Goal: Task Accomplishment & Management: Manage account settings

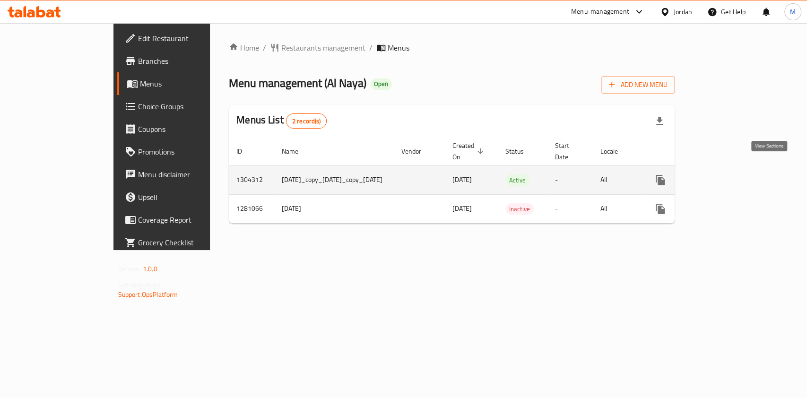
click at [733, 176] on icon "enhanced table" at bounding box center [728, 180] width 9 height 9
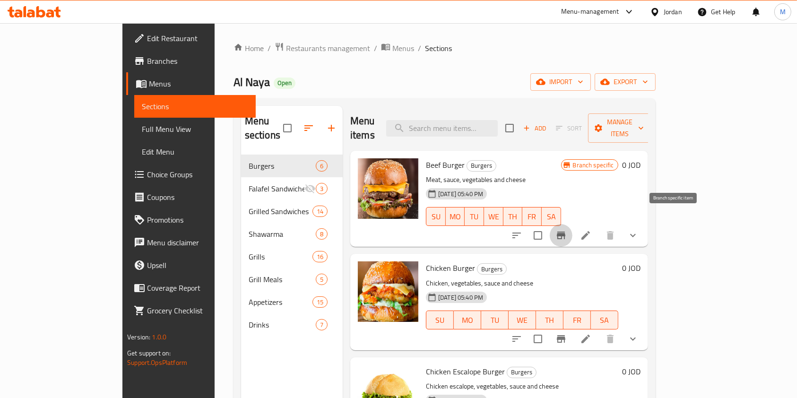
click at [567, 230] on icon "Branch-specific-item" at bounding box center [561, 235] width 11 height 11
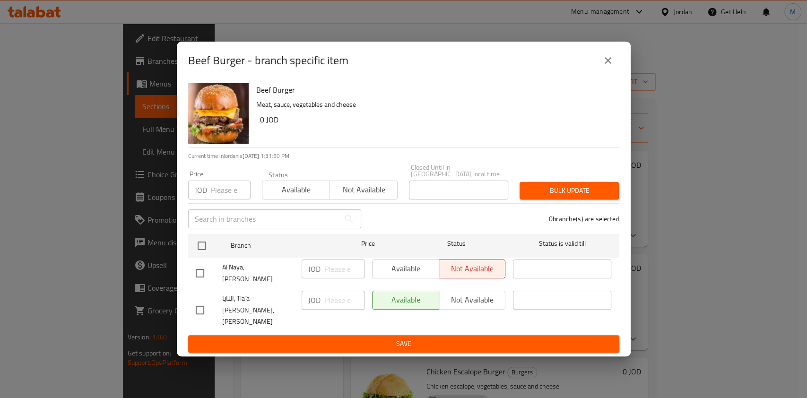
click at [609, 72] on button "close" at bounding box center [608, 60] width 23 height 23
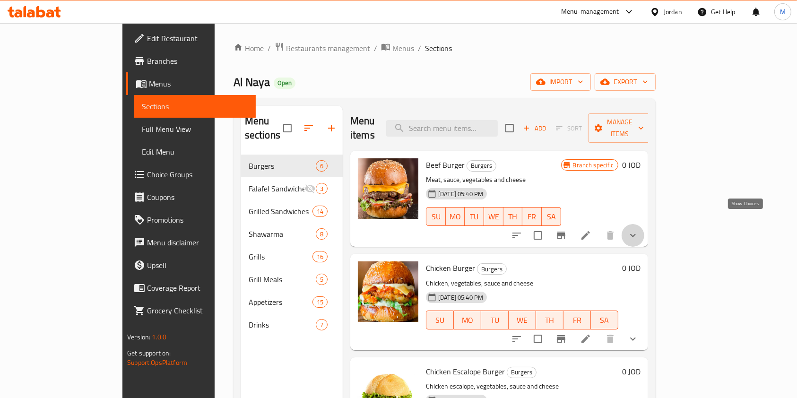
click at [639, 230] on icon "show more" at bounding box center [633, 235] width 11 height 11
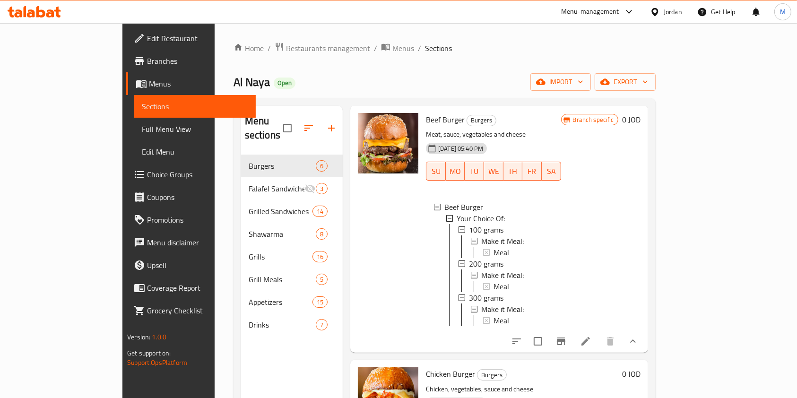
scroll to position [63, 0]
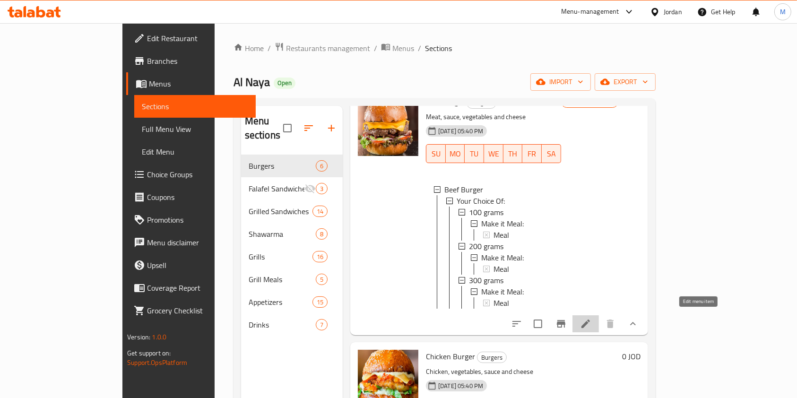
click at [592, 320] on icon at bounding box center [585, 323] width 11 height 11
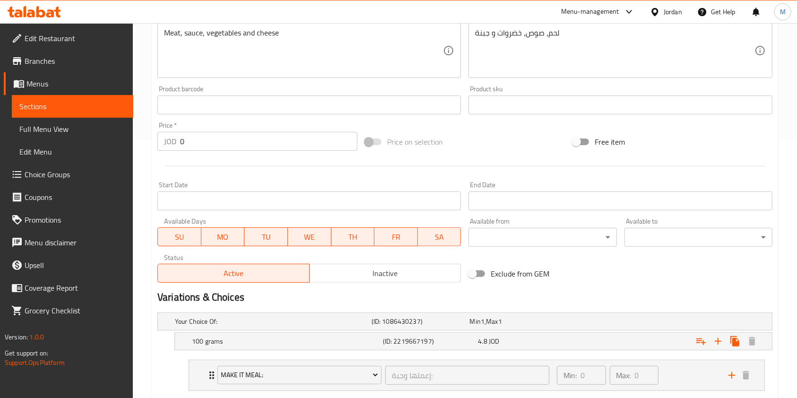
click at [375, 272] on span "Inactive" at bounding box center [386, 274] width 144 height 14
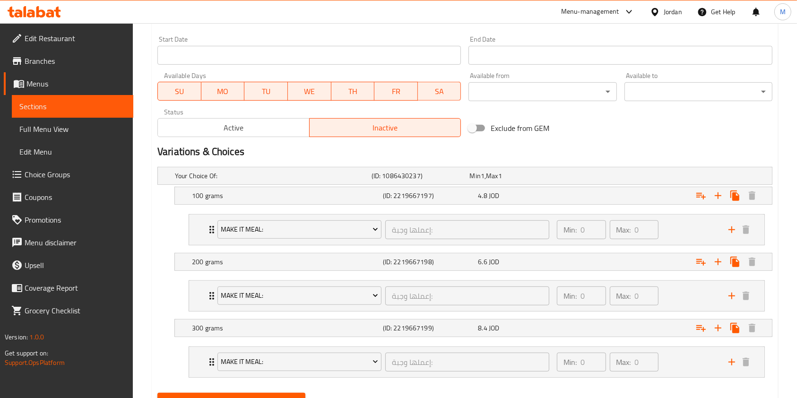
scroll to position [448, 0]
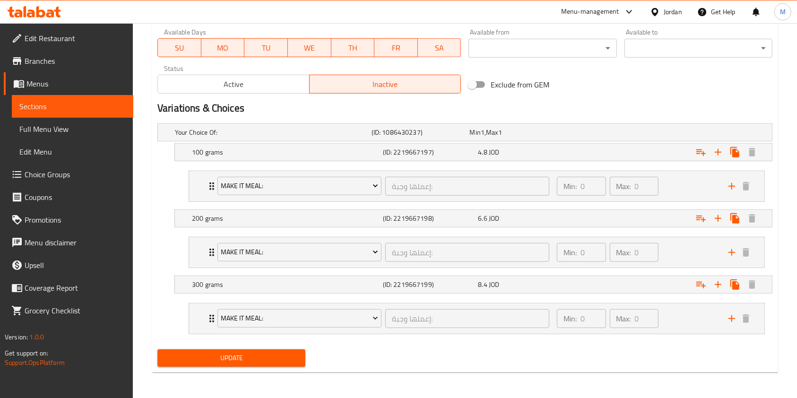
click at [253, 352] on span "Update" at bounding box center [231, 358] width 133 height 12
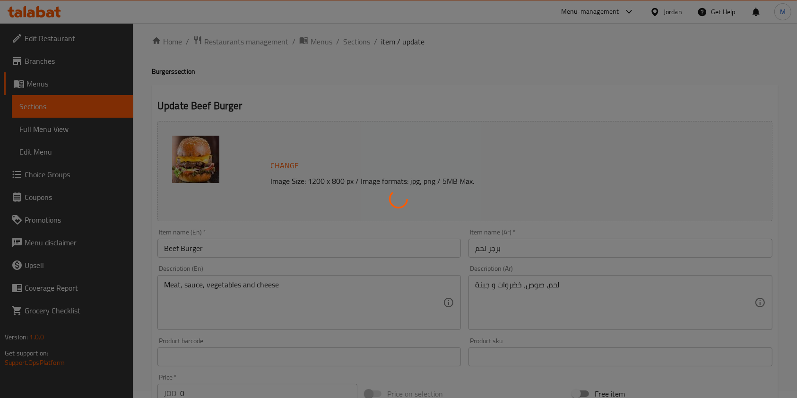
scroll to position [0, 0]
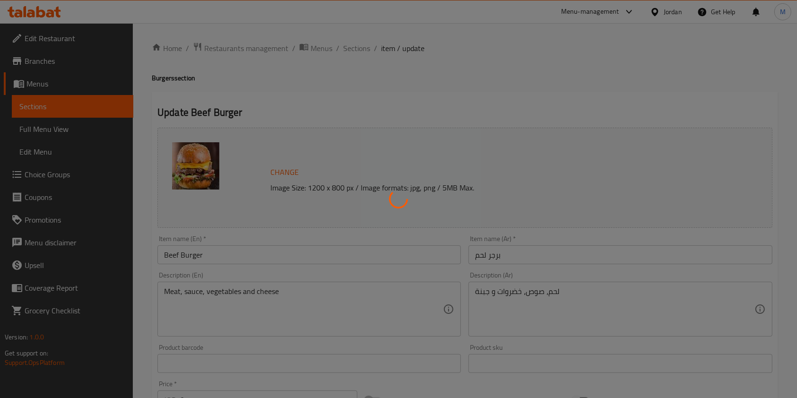
click at [355, 46] on div at bounding box center [398, 199] width 797 height 398
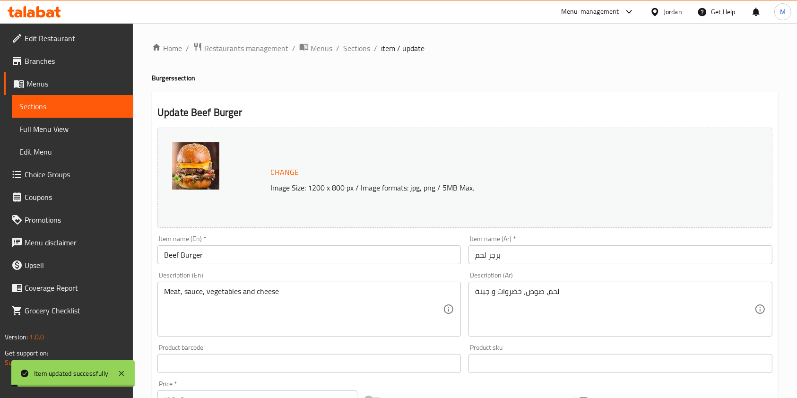
click at [355, 46] on span "Sections" at bounding box center [356, 48] width 27 height 11
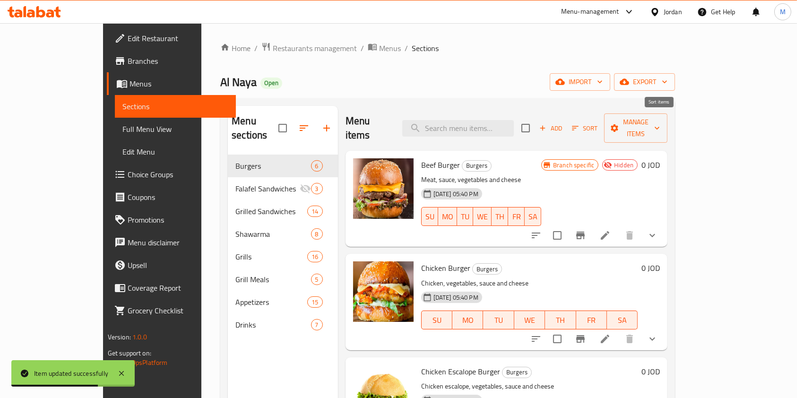
click at [598, 124] on span "Sort" at bounding box center [585, 128] width 26 height 11
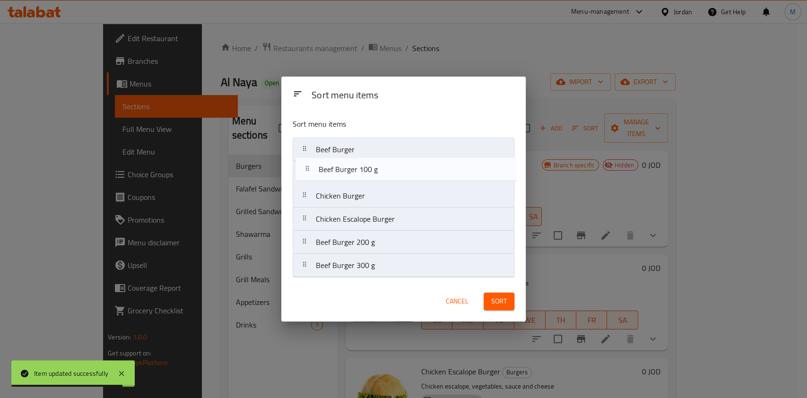
drag, startPoint x: 372, startPoint y: 223, endPoint x: 376, endPoint y: 152, distance: 70.6
click at [376, 152] on nav "Beef Burger Chicken Burger Chicken Escalope Burger Beef Burger 100 g Beef Burge…" at bounding box center [404, 208] width 222 height 140
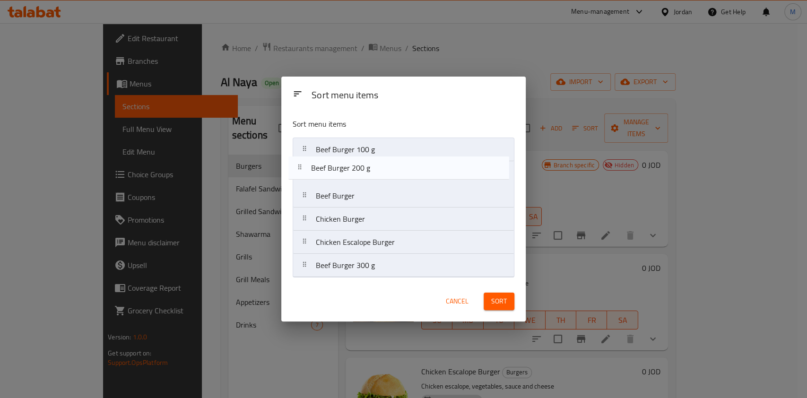
drag, startPoint x: 378, startPoint y: 244, endPoint x: 373, endPoint y: 162, distance: 82.4
click at [373, 162] on nav "Beef Burger 100 g Beef Burger Chicken Burger Chicken Escalope Burger Beef Burge…" at bounding box center [404, 208] width 222 height 140
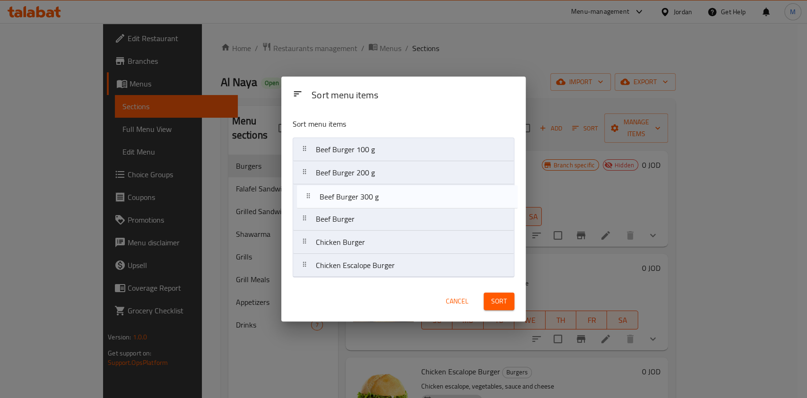
drag, startPoint x: 375, startPoint y: 274, endPoint x: 378, endPoint y: 196, distance: 78.1
click at [378, 196] on nav "Beef Burger 100 g Beef Burger 200 g Beef Burger Chicken Burger Chicken Escalope…" at bounding box center [404, 208] width 222 height 140
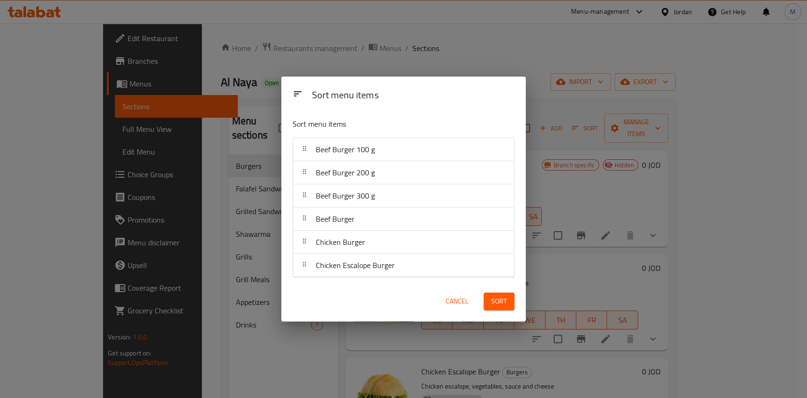
click at [497, 300] on span "Sort" at bounding box center [499, 302] width 16 height 12
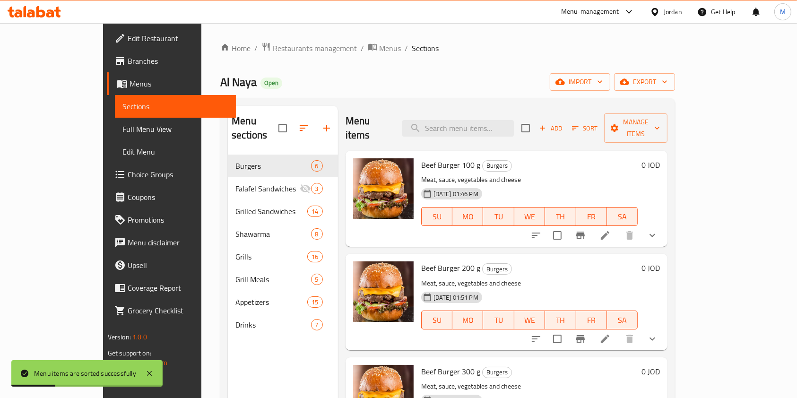
click at [619, 228] on li at bounding box center [605, 235] width 26 height 17
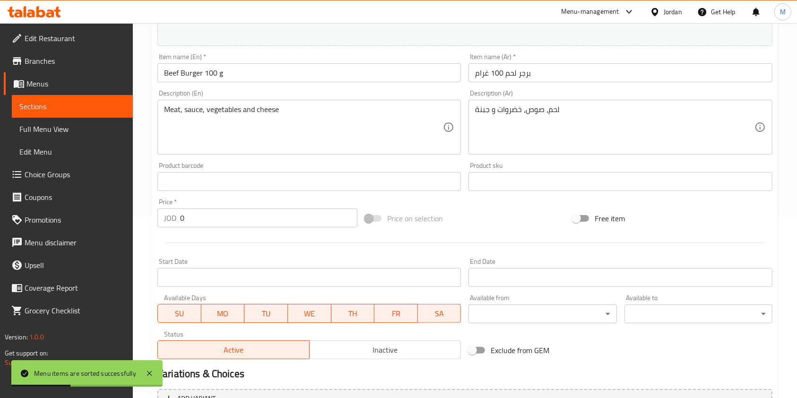
scroll to position [299, 0]
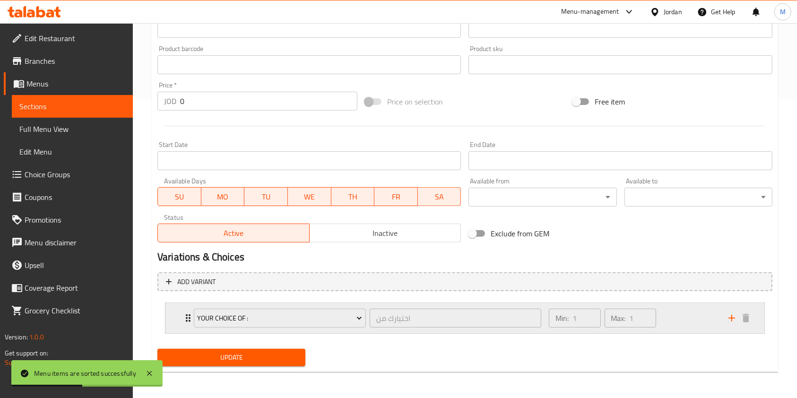
drag, startPoint x: 687, startPoint y: 318, endPoint x: 679, endPoint y: 308, distance: 12.1
click at [686, 318] on div "Min: 1 ​ Max: 1 ​" at bounding box center [633, 318] width 180 height 30
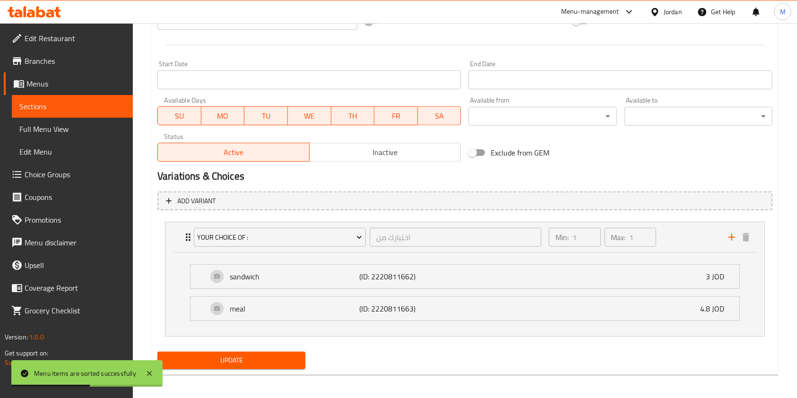
scroll to position [383, 0]
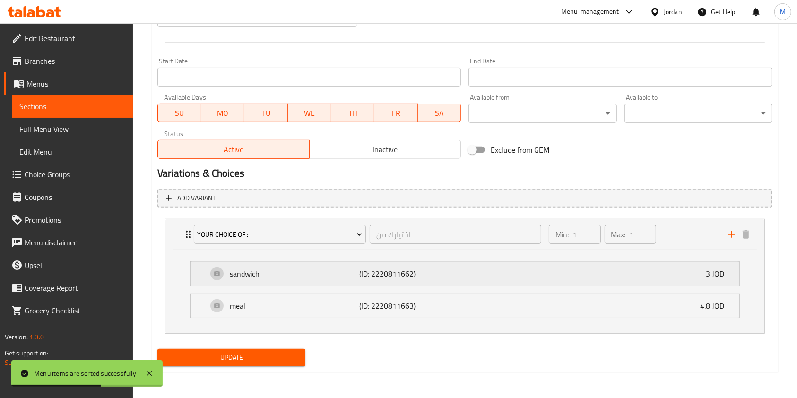
click at [665, 279] on div "sandwich (ID: 2220811662) 3 JOD" at bounding box center [468, 274] width 521 height 24
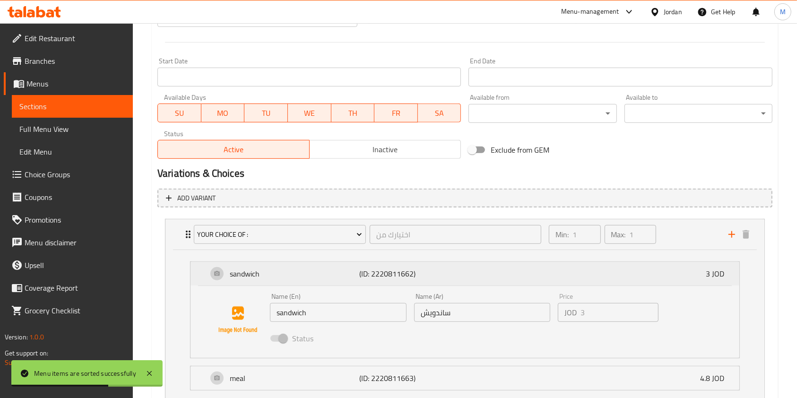
scroll to position [455, 0]
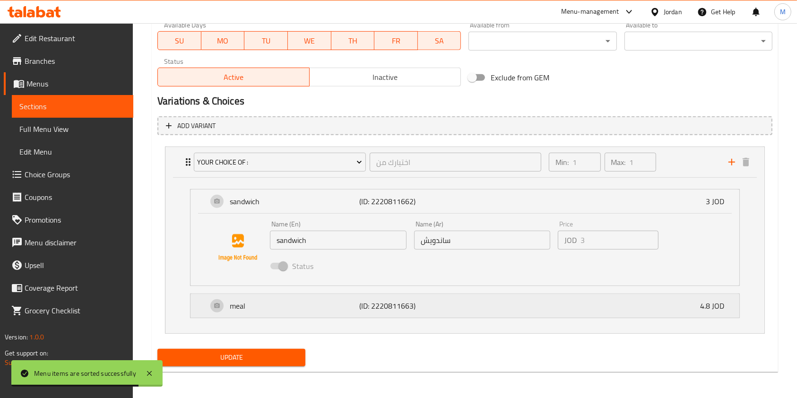
click at [547, 308] on div "meal (ID: 2220811663) 4.8 JOD" at bounding box center [468, 306] width 521 height 24
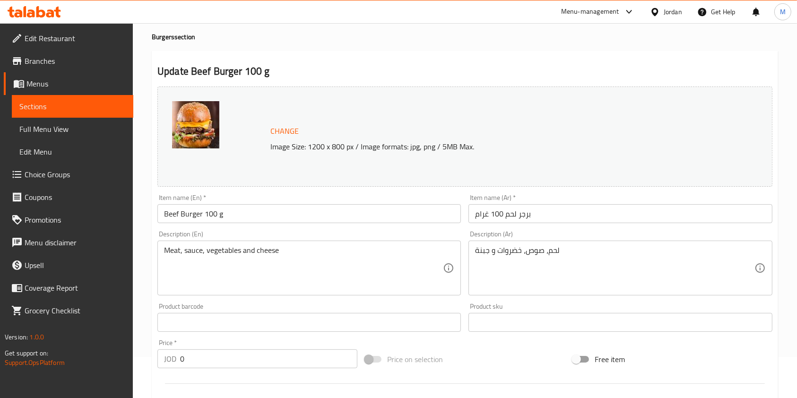
scroll to position [0, 0]
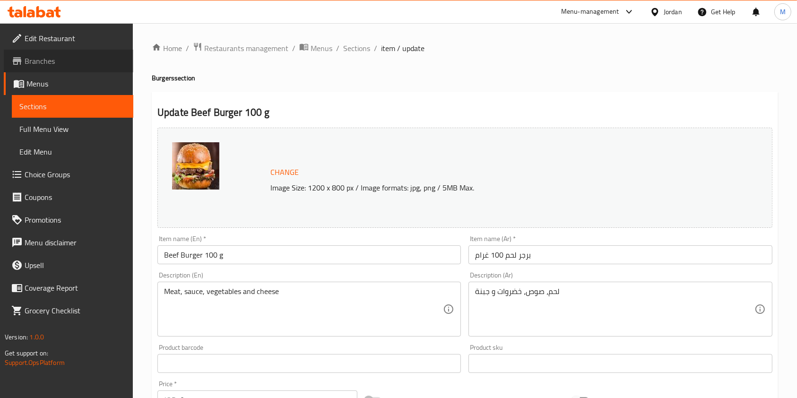
drag, startPoint x: 33, startPoint y: 57, endPoint x: 70, endPoint y: 37, distance: 41.9
click at [33, 58] on span "Branches" at bounding box center [75, 60] width 101 height 11
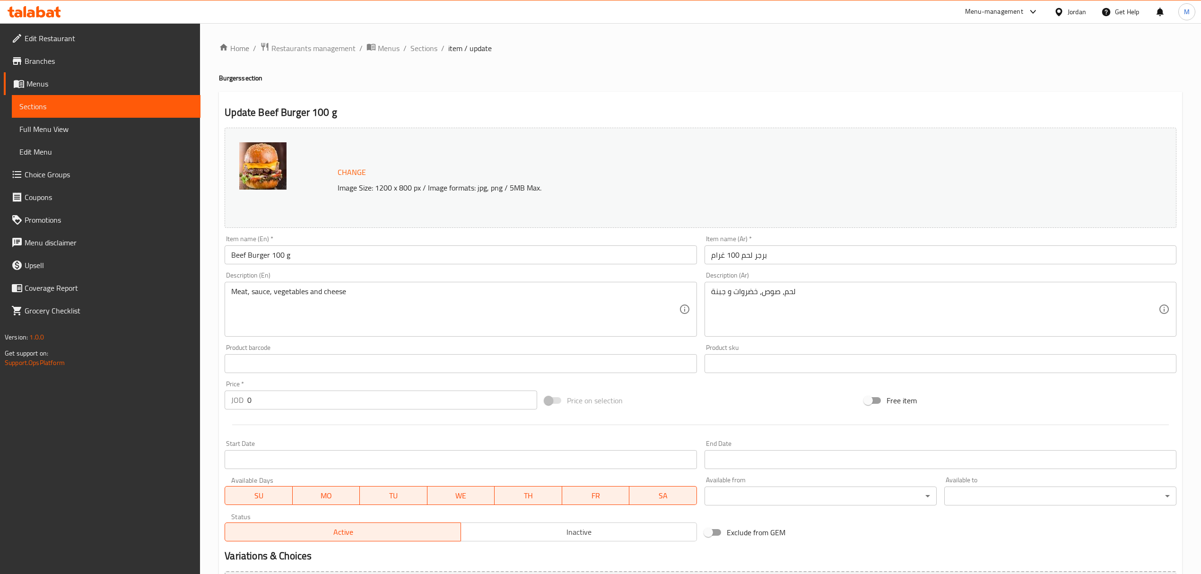
click at [58, 170] on span "Choice Groups" at bounding box center [109, 174] width 168 height 11
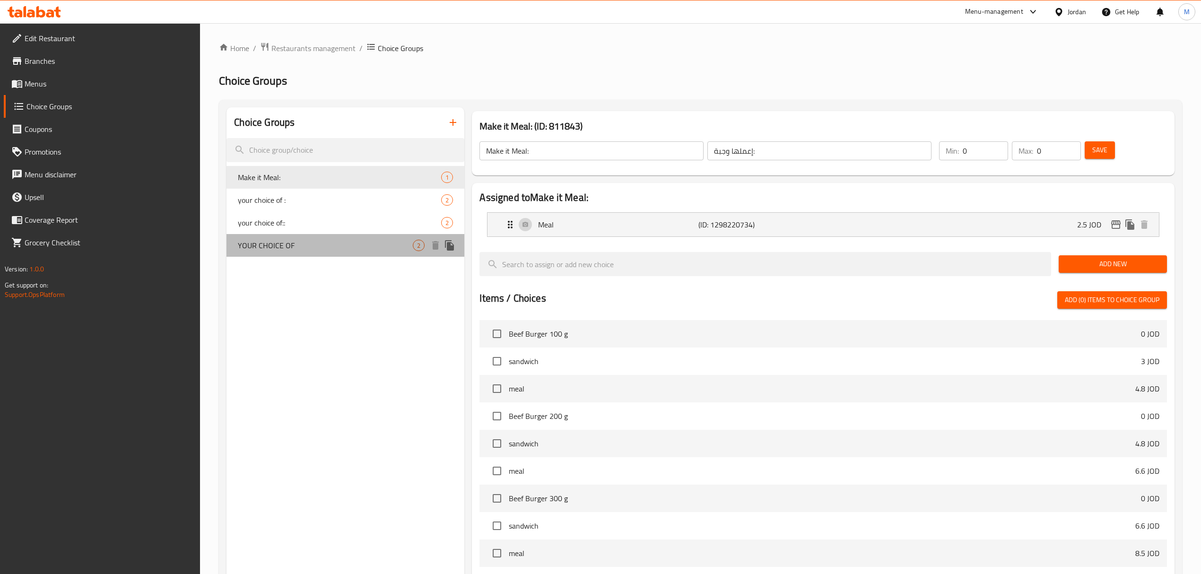
click at [316, 246] on span "YOUR CHOICE OF" at bounding box center [325, 245] width 175 height 11
type input "YOUR CHOICE OF"
type input "اختيارك من"
type input "1"
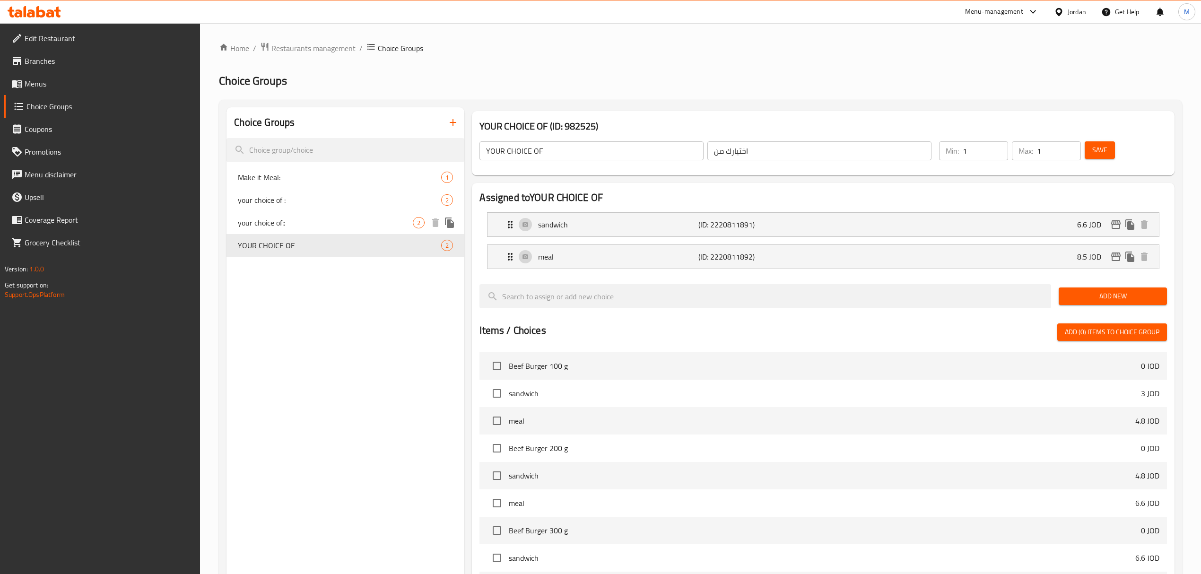
click at [269, 224] on span "your choice of::" at bounding box center [325, 222] width 175 height 11
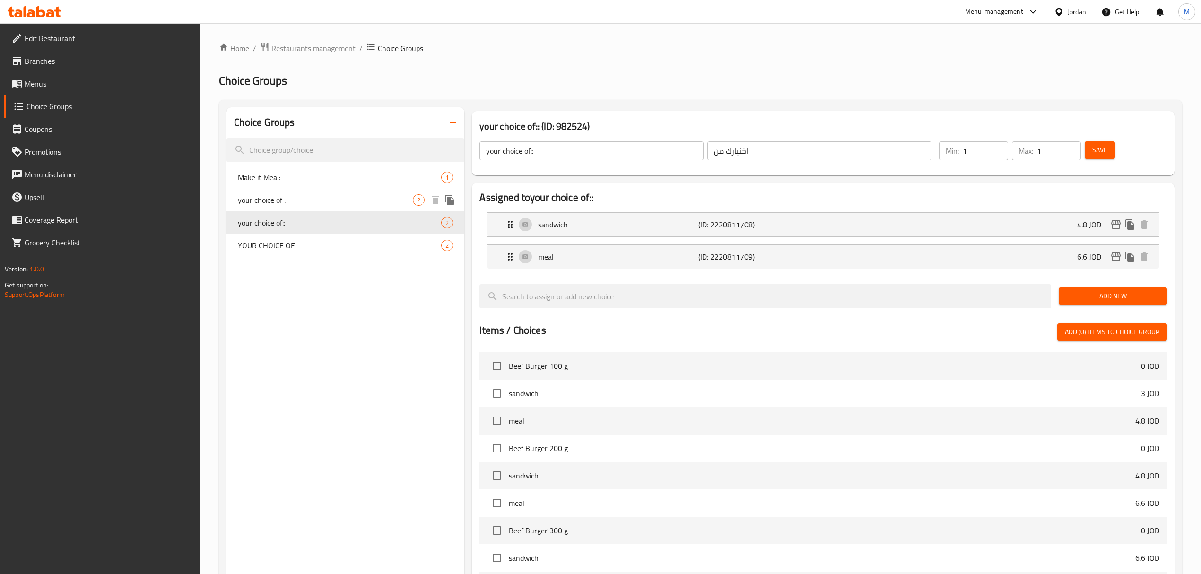
click at [270, 203] on span "your choice of :" at bounding box center [325, 199] width 175 height 11
type input "your choice of :"
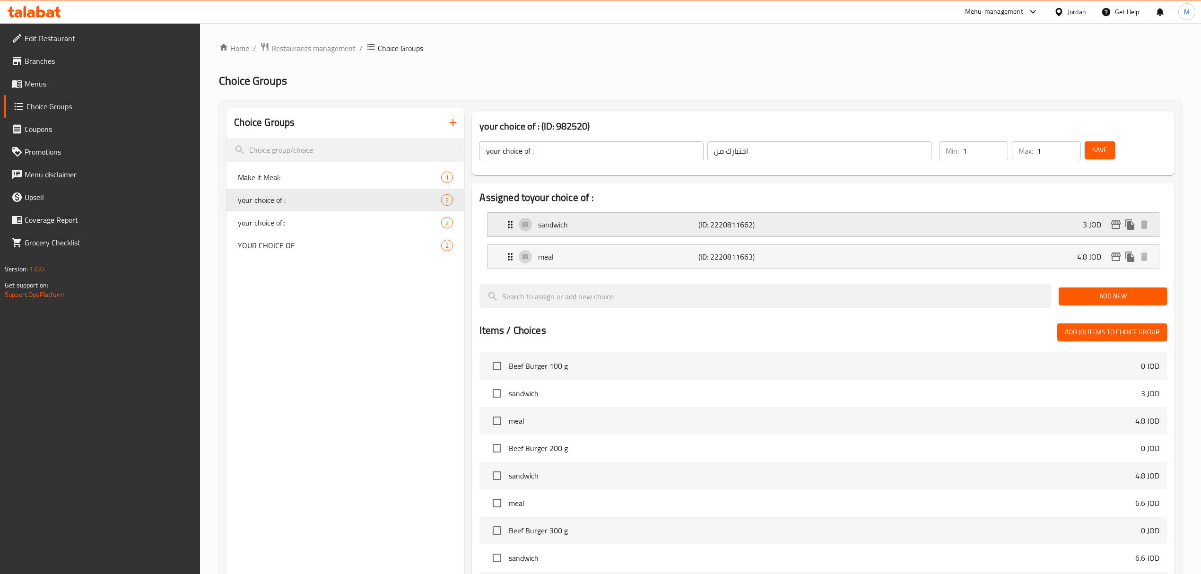
click at [947, 218] on div "sandwich (ID: 2220811662) 3 JOD" at bounding box center [826, 225] width 643 height 24
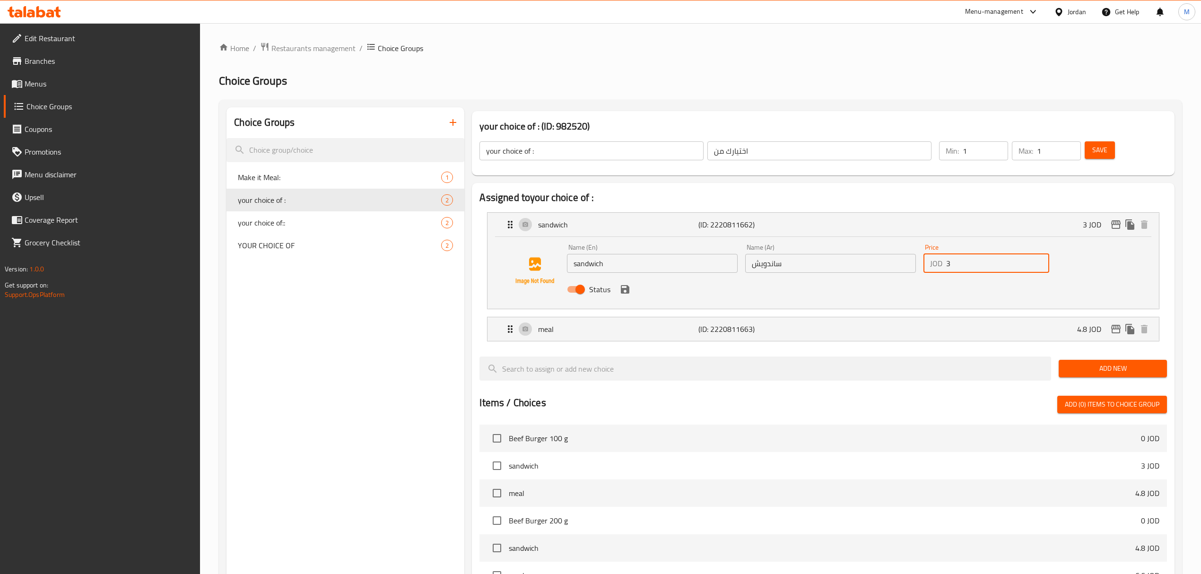
drag, startPoint x: 968, startPoint y: 262, endPoint x: 744, endPoint y: 241, distance: 225.2
click at [744, 241] on div "Name (En) sandwich Name (En) Name (Ar) ساندويش Name (Ar) Price JOD 3 Price Stat…" at bounding box center [830, 271] width 534 height 62
drag, startPoint x: 962, startPoint y: 267, endPoint x: 850, endPoint y: 248, distance: 113.7
click at [850, 248] on div "Name (En) sandwich Name (En) Name (Ar) ساندويش Name (Ar) Price JOD 3 Price Stat…" at bounding box center [830, 271] width 534 height 62
click at [1048, 328] on div "meal (ID: 2220811663) 4.8 JOD" at bounding box center [826, 329] width 643 height 24
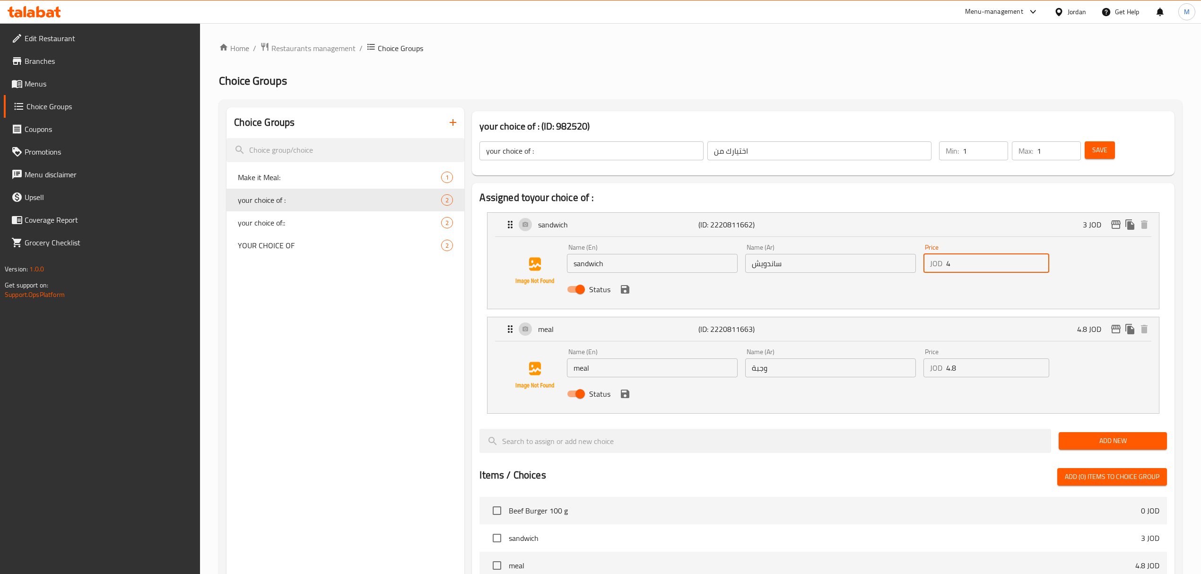
type input "4"
drag, startPoint x: 995, startPoint y: 373, endPoint x: 673, endPoint y: 319, distance: 326.1
click at [673, 320] on div "meal (ID: 2220811663) 4.8 JOD Name (En) meal Name (En) Name (Ar) وجبة Name (Ar)…" at bounding box center [823, 365] width 671 height 96
type input "5.8"
click at [1118, 231] on button "edit" at bounding box center [1116, 225] width 14 height 14
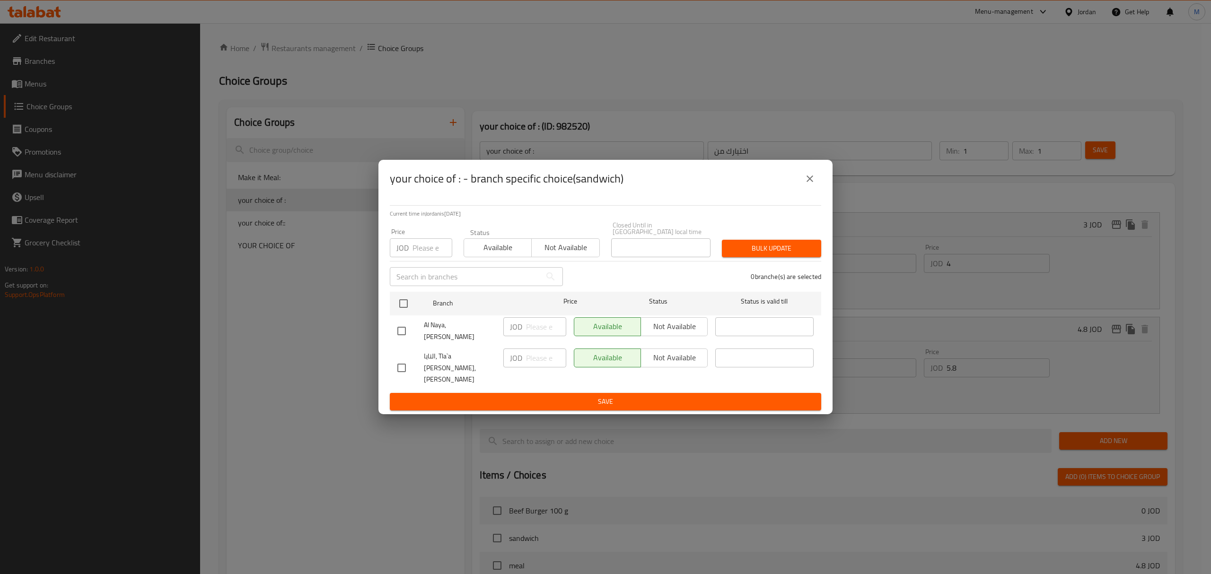
click at [1108, 261] on div "your choice of : - branch specific choice(sandwich) Current time in [GEOGRAPHIC…" at bounding box center [605, 287] width 1211 height 574
click at [810, 184] on icon "close" at bounding box center [809, 178] width 11 height 11
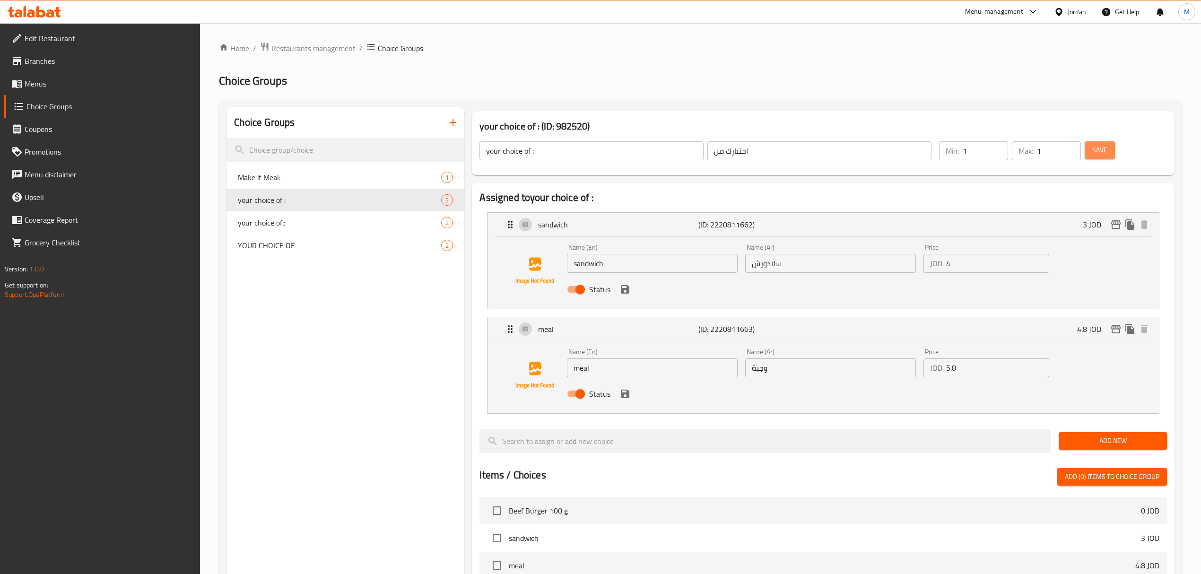
click at [1099, 153] on span "Save" at bounding box center [1099, 150] width 15 height 12
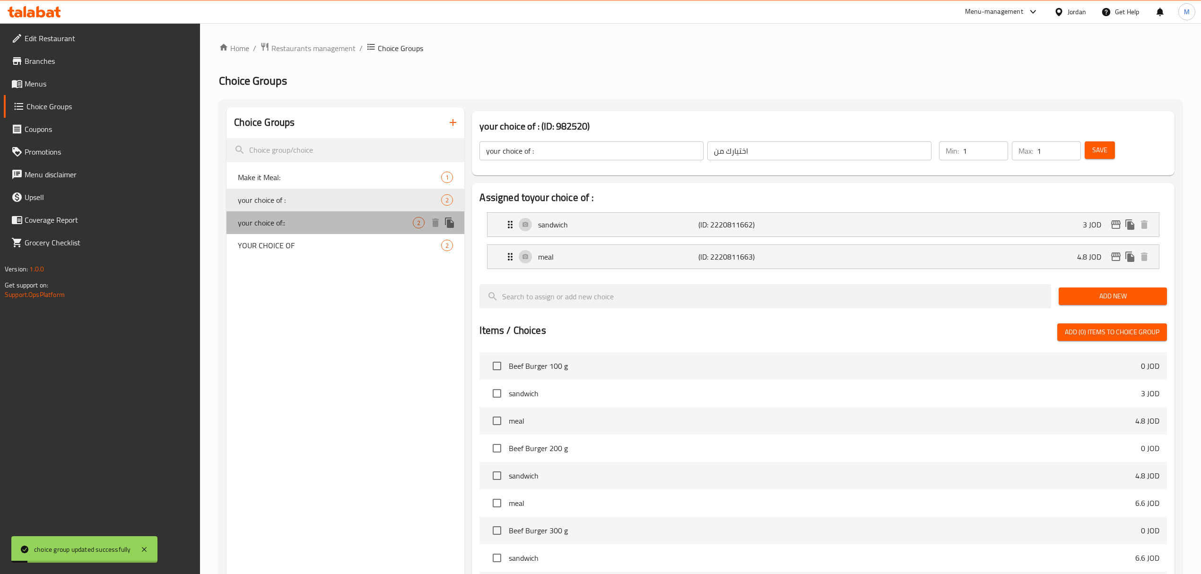
click at [337, 221] on span "your choice of::" at bounding box center [325, 222] width 175 height 11
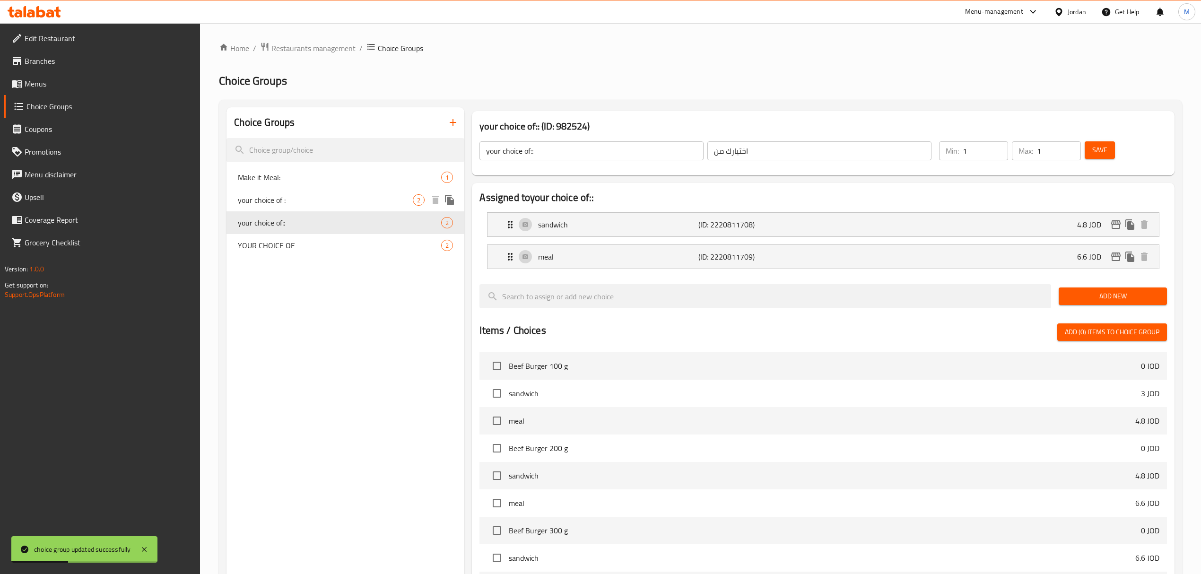
click at [267, 201] on span "your choice of :" at bounding box center [325, 199] width 175 height 11
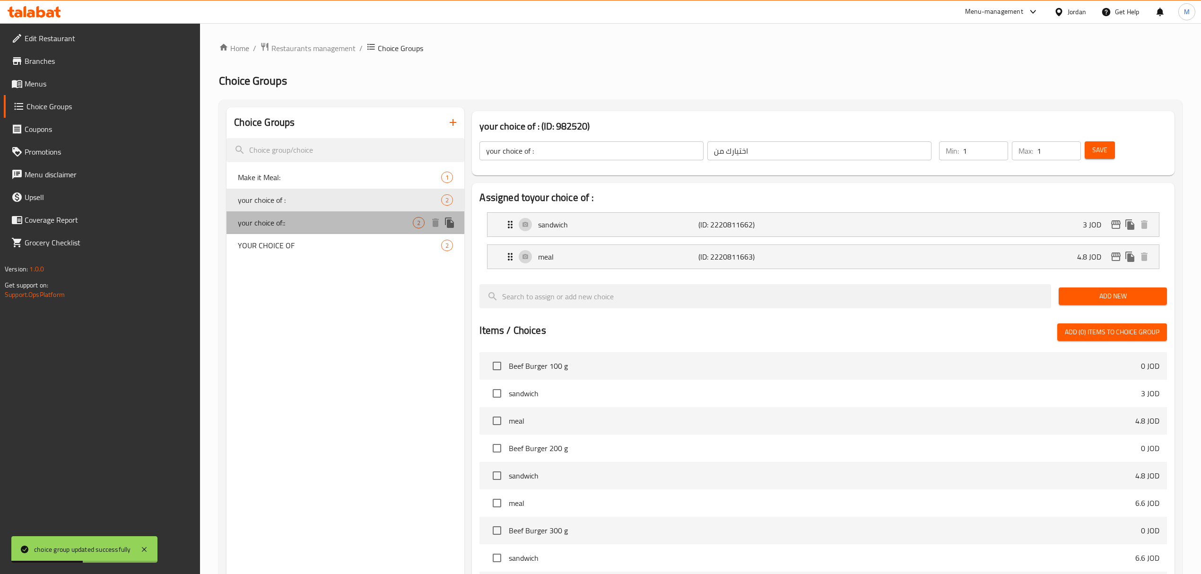
click at [264, 224] on span "your choice of::" at bounding box center [325, 222] width 175 height 11
type input "your choice of::"
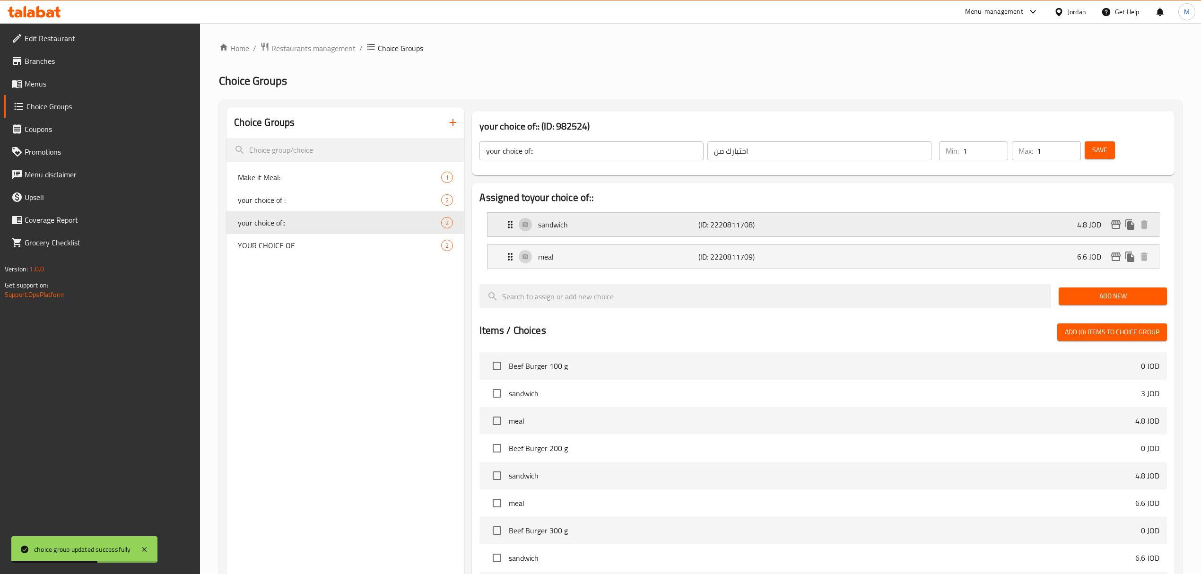
click at [860, 225] on div "sandwich (ID: 2220811708) 4.8 JOD" at bounding box center [826, 225] width 643 height 24
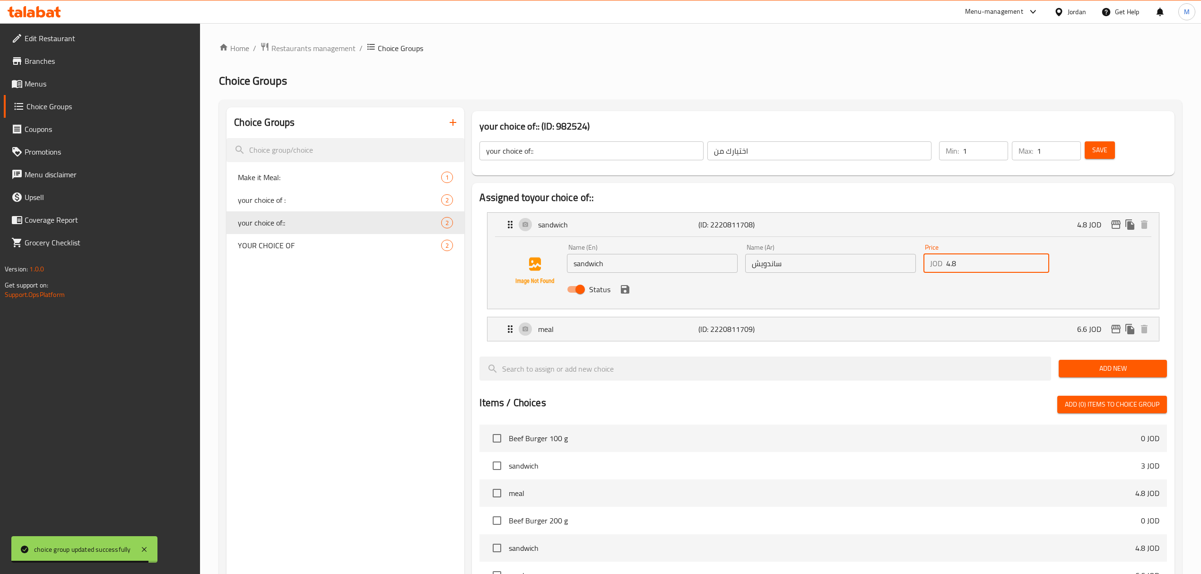
click at [948, 263] on input "4.8" at bounding box center [997, 263] width 103 height 19
click at [1077, 332] on p "6.6 JOD" at bounding box center [1093, 328] width 32 height 11
click at [1063, 324] on div "meal (ID: 2220811709) 6.6 JOD" at bounding box center [826, 329] width 643 height 24
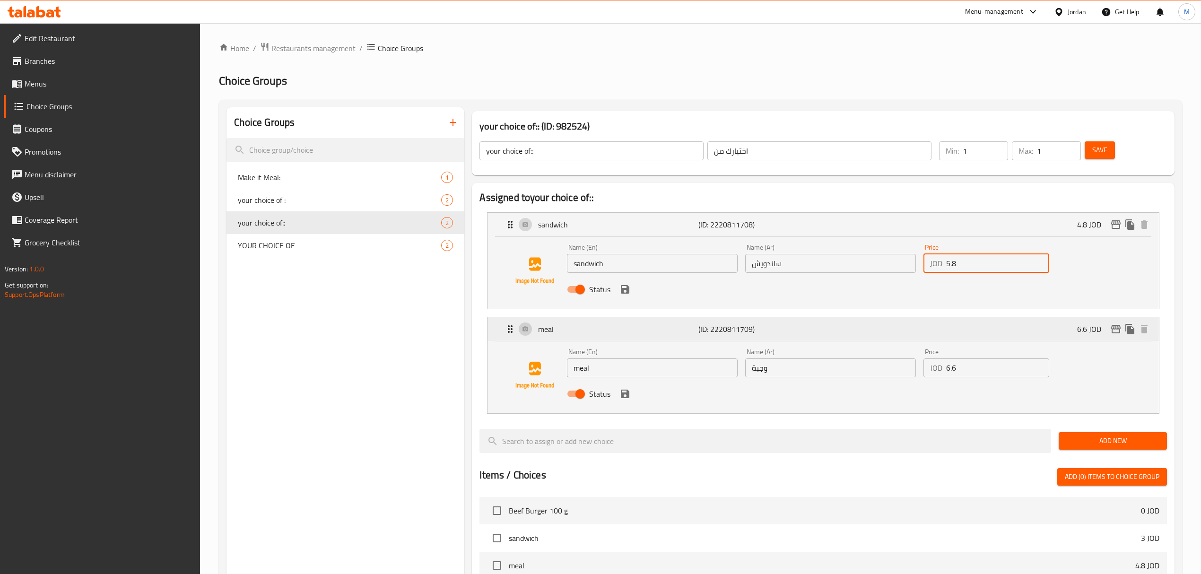
click at [1078, 330] on p "6.6 JOD" at bounding box center [1093, 328] width 32 height 11
type input "5.8"
drag, startPoint x: 950, startPoint y: 368, endPoint x: 945, endPoint y: 368, distance: 5.2
click at [945, 368] on div "JOD 6.6 Price" at bounding box center [987, 367] width 126 height 19
click at [1131, 331] on icon "duplicate" at bounding box center [1129, 329] width 9 height 10
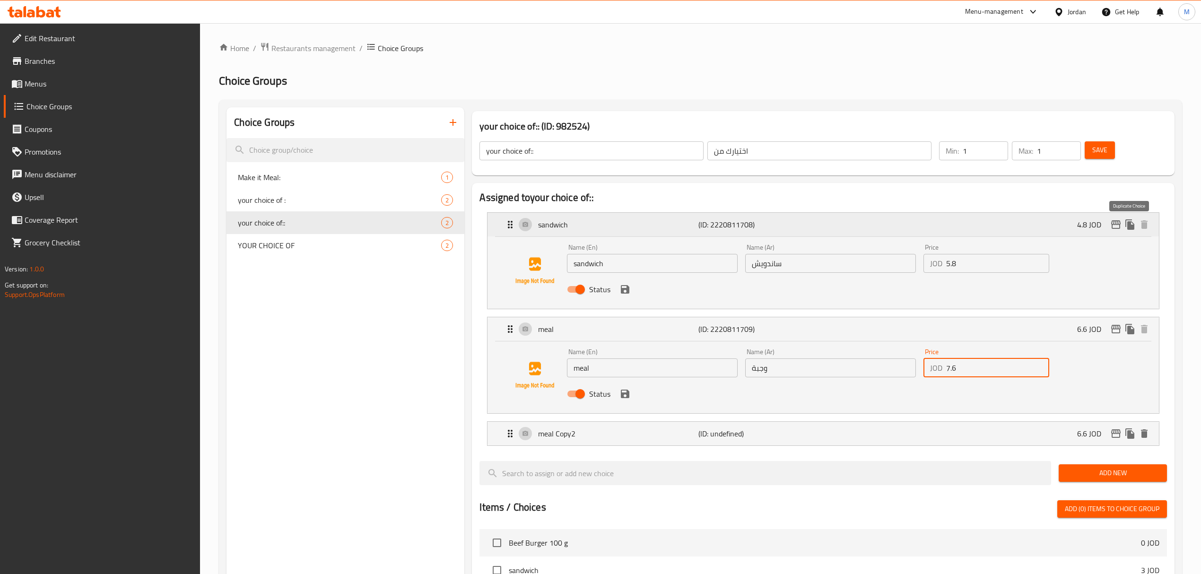
click at [1131, 225] on icon "duplicate" at bounding box center [1129, 224] width 9 height 10
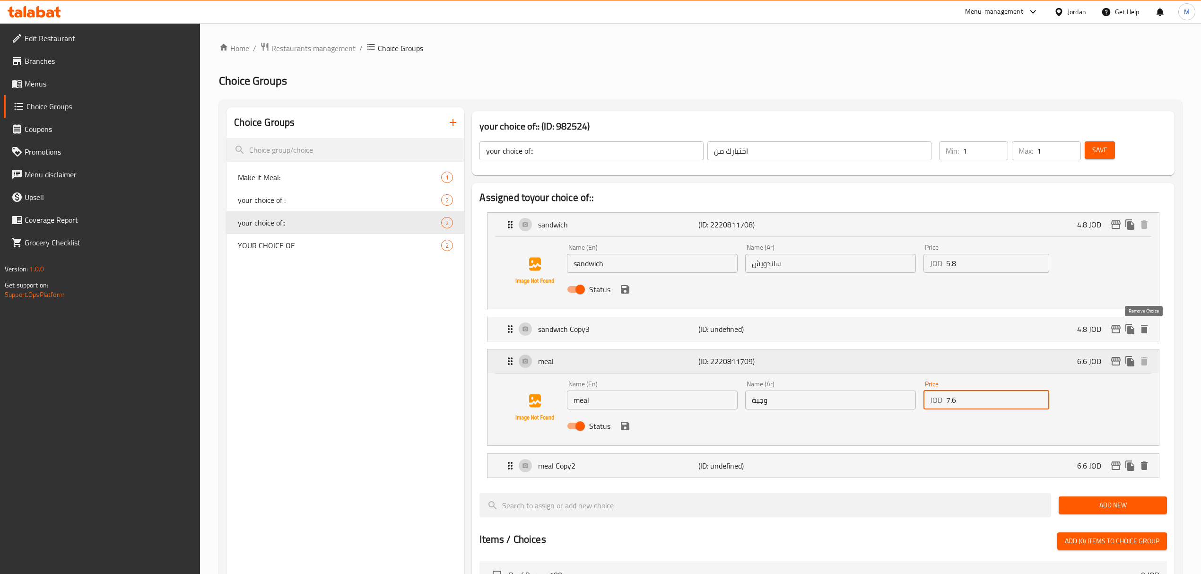
click at [1146, 330] on icon "delete" at bounding box center [1144, 329] width 7 height 9
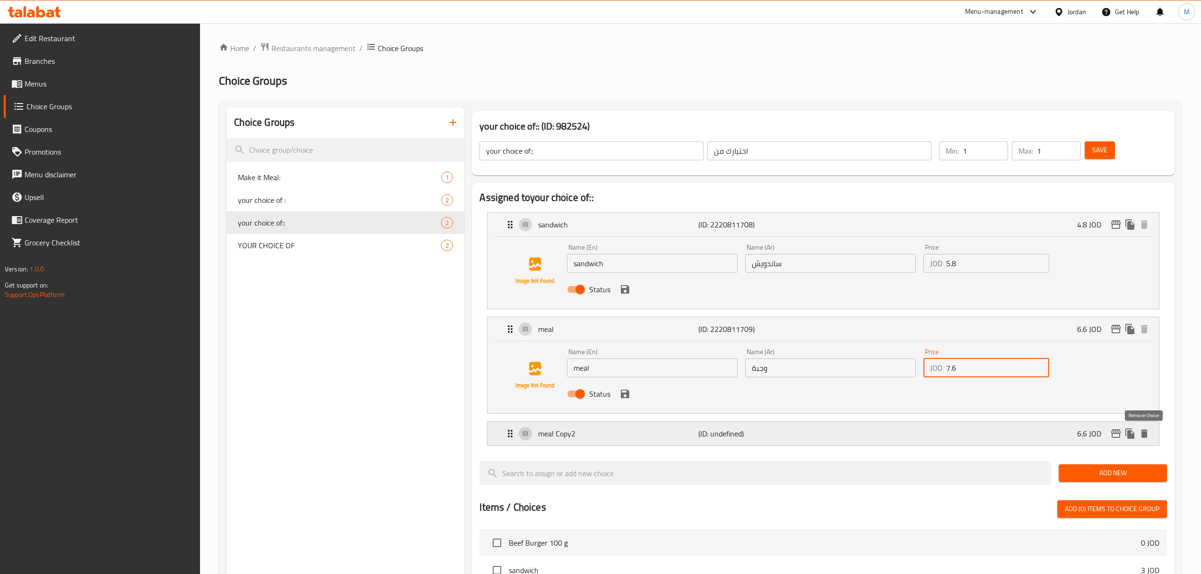
click at [1149, 436] on icon "delete" at bounding box center [1144, 433] width 11 height 11
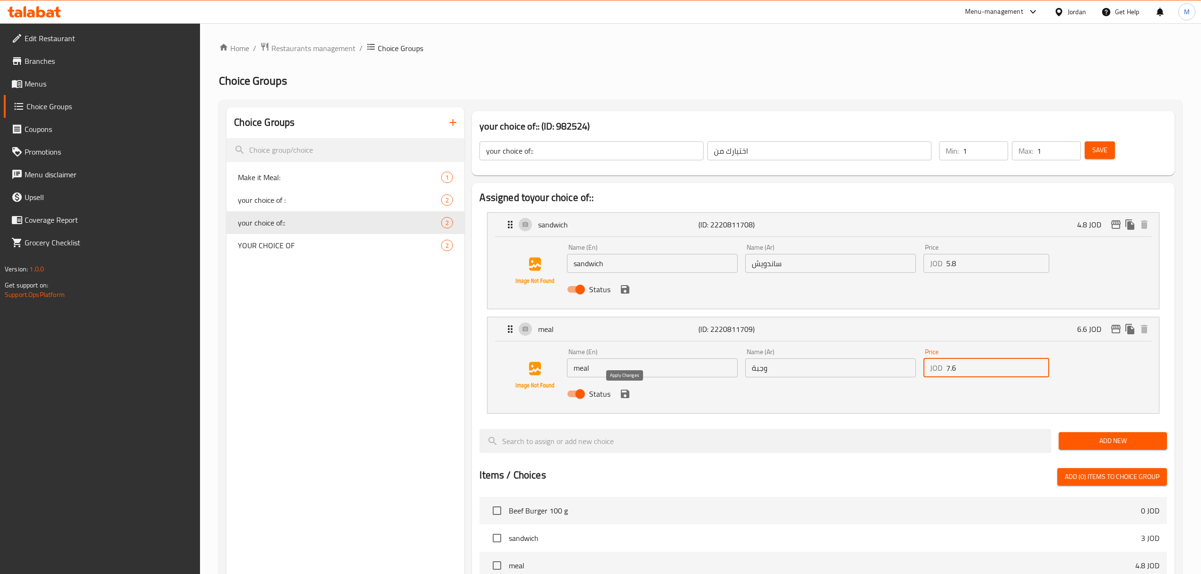
click at [629, 397] on icon "save" at bounding box center [624, 393] width 11 height 11
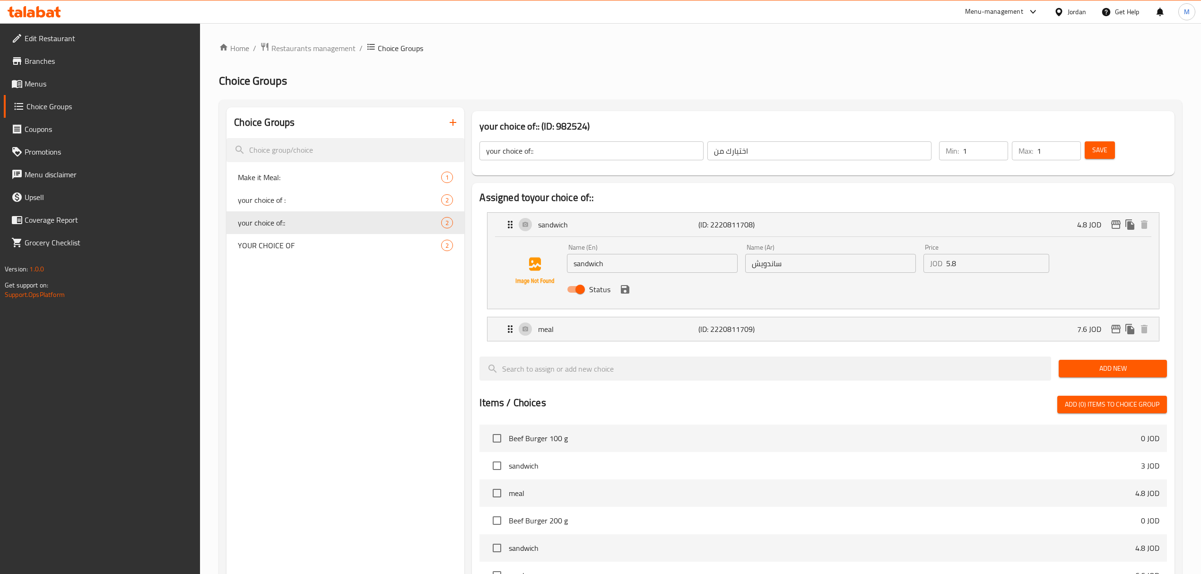
type input "7.6"
click at [619, 290] on icon "save" at bounding box center [624, 289] width 11 height 11
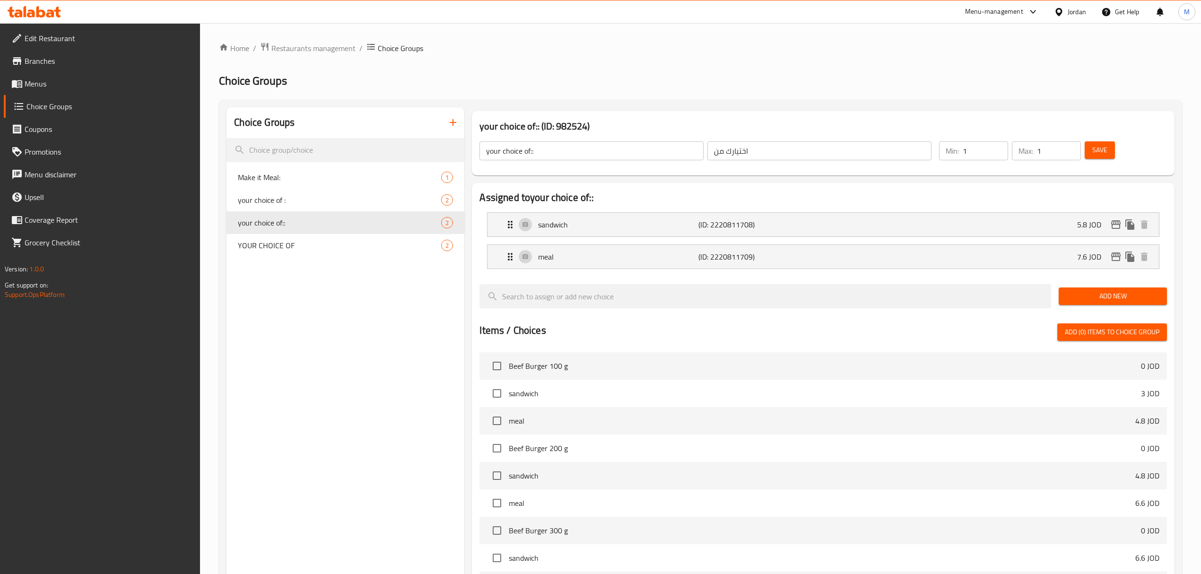
click at [1102, 149] on span "Save" at bounding box center [1099, 150] width 15 height 12
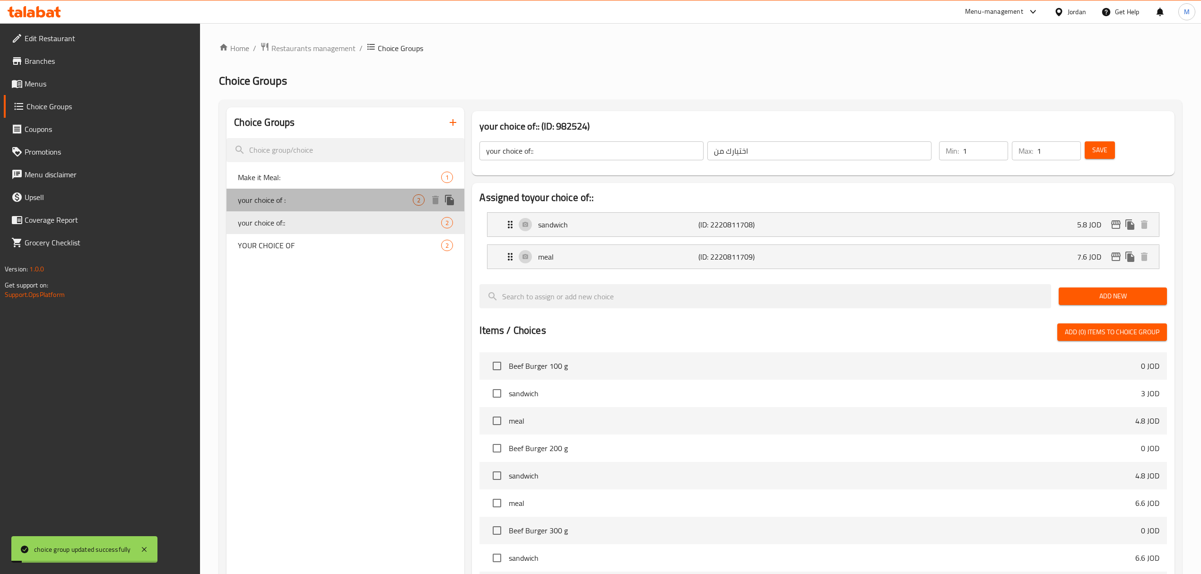
click at [254, 195] on span "your choice of :" at bounding box center [325, 199] width 175 height 11
type input "your choice of :"
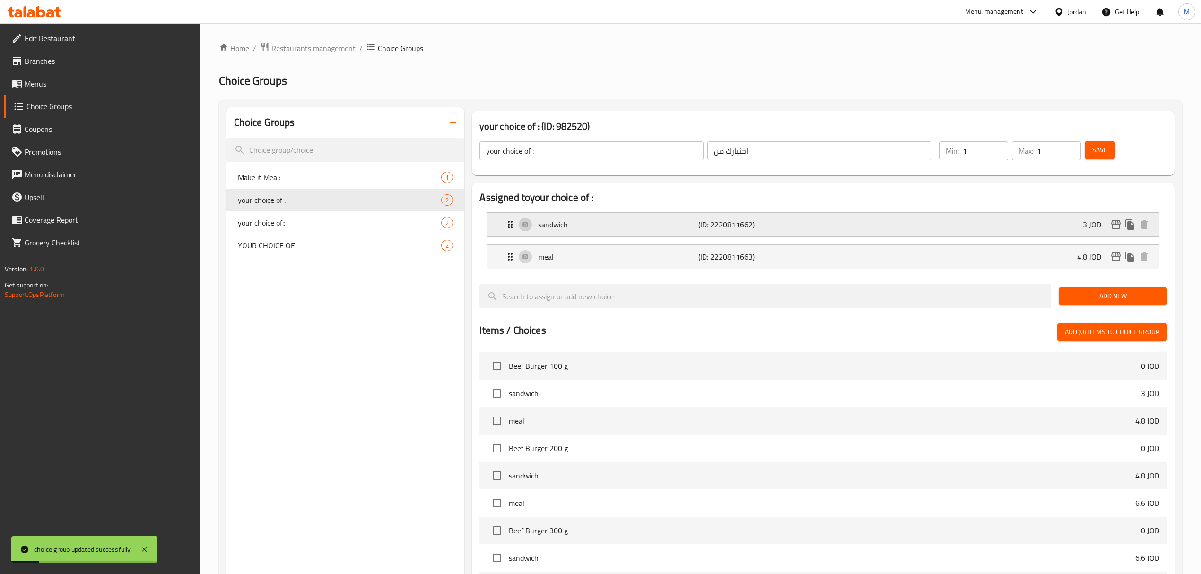
click at [914, 225] on div "sandwich (ID: 2220811662) 3 JOD" at bounding box center [826, 225] width 643 height 24
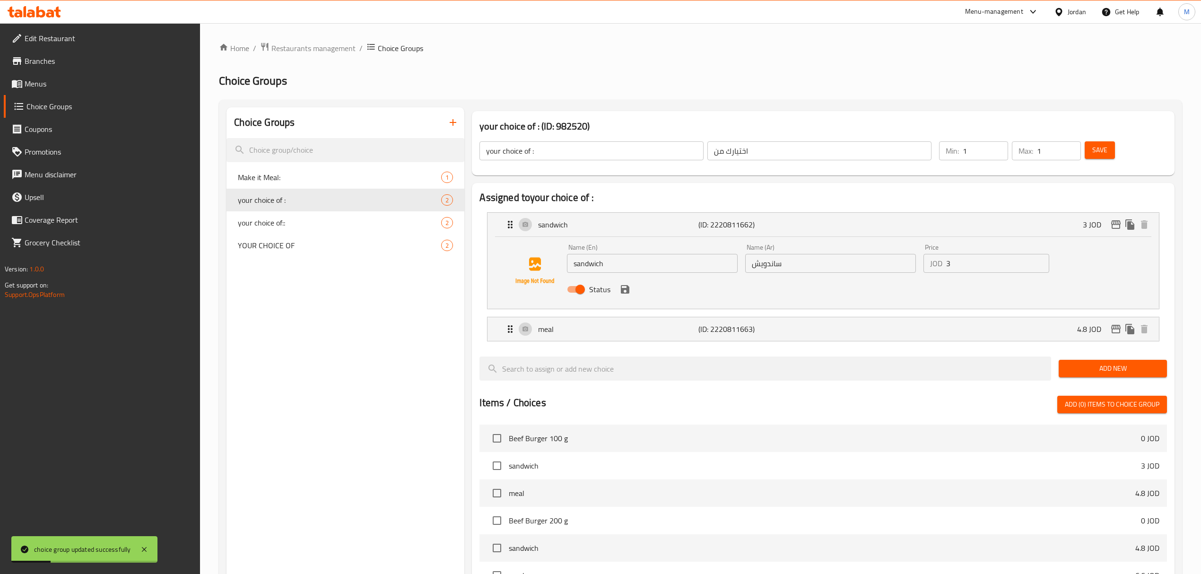
drag, startPoint x: 952, startPoint y: 264, endPoint x: 885, endPoint y: 270, distance: 67.5
click at [885, 270] on div "Name (En) sandwich Name (En) Name (Ar) ساندويش Name (Ar) Price JOD 3 Price Stat…" at bounding box center [830, 271] width 534 height 62
click at [630, 291] on icon "save" at bounding box center [624, 289] width 11 height 11
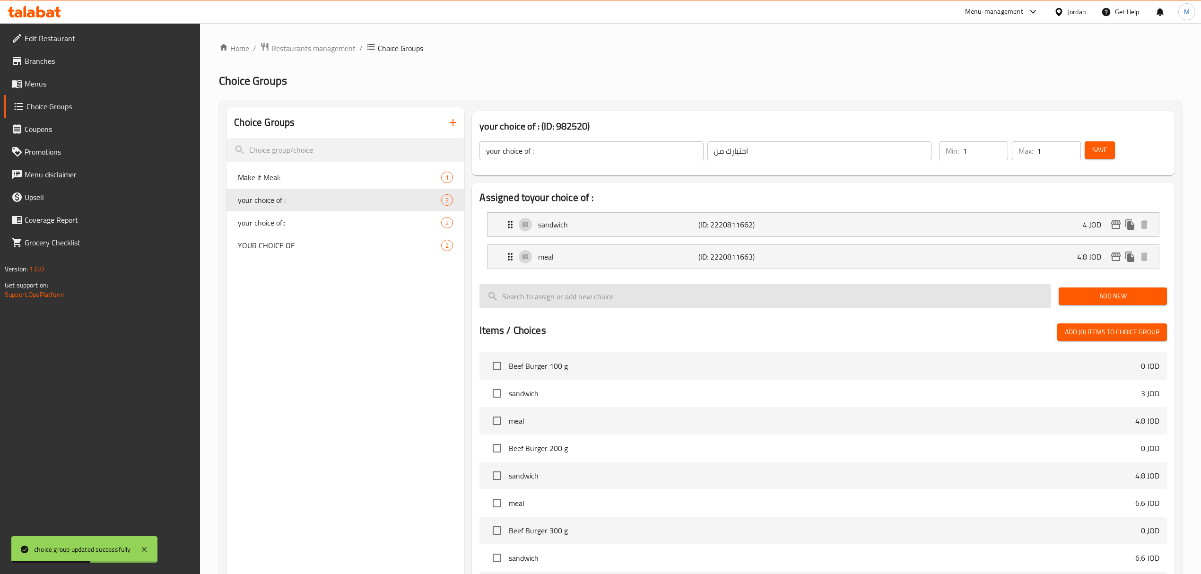
type input "4"
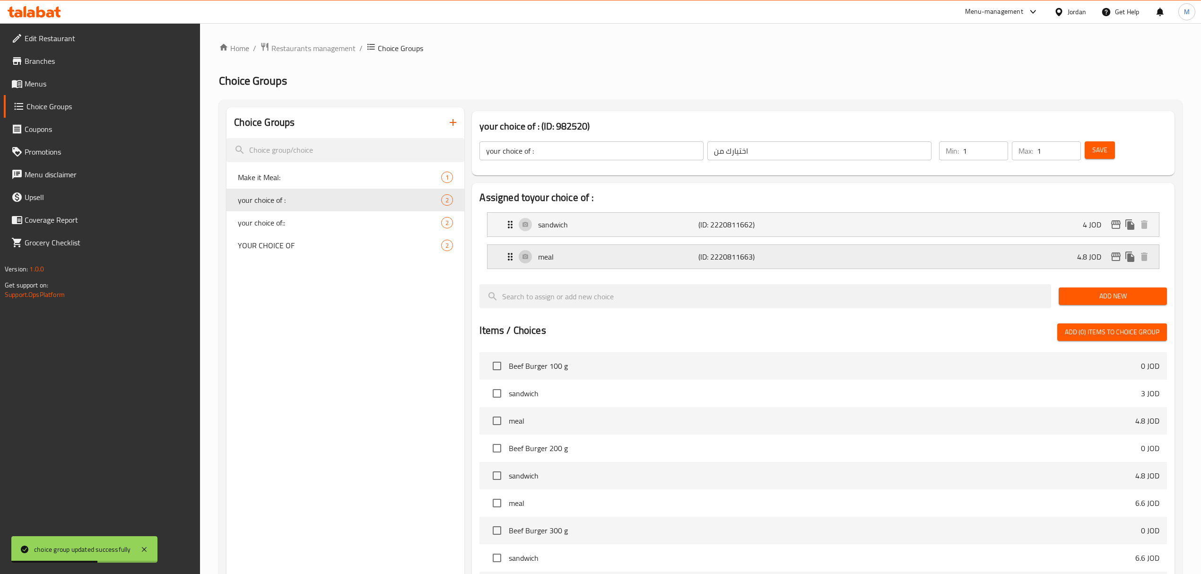
click at [729, 256] on p "(ID: 2220811663)" at bounding box center [751, 256] width 107 height 11
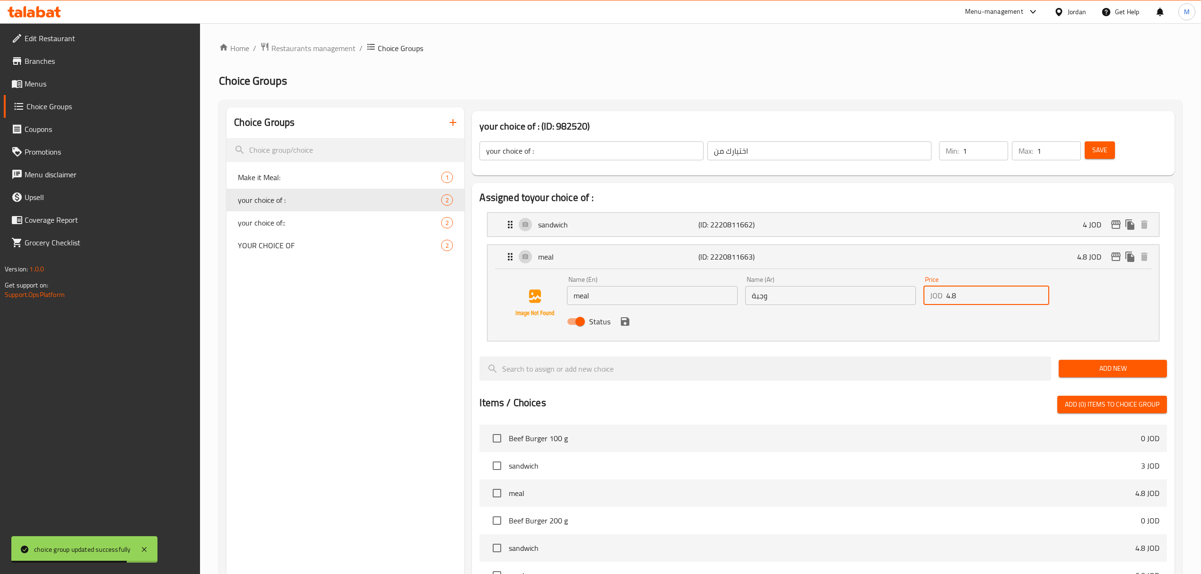
drag, startPoint x: 948, startPoint y: 296, endPoint x: 931, endPoint y: 297, distance: 17.1
click at [931, 297] on div "JOD 4.8 Price" at bounding box center [987, 295] width 126 height 19
click at [629, 326] on icon "save" at bounding box center [624, 321] width 11 height 11
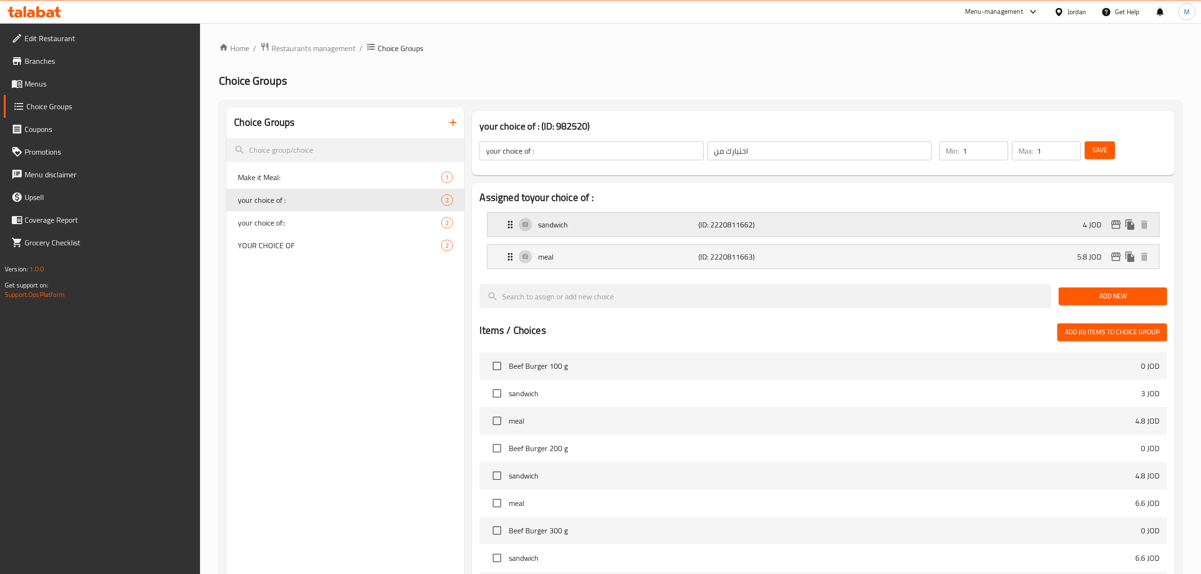
type input "5.8"
click at [1105, 146] on span "Save" at bounding box center [1099, 150] width 15 height 12
click at [309, 221] on span "your choice of::" at bounding box center [325, 222] width 175 height 11
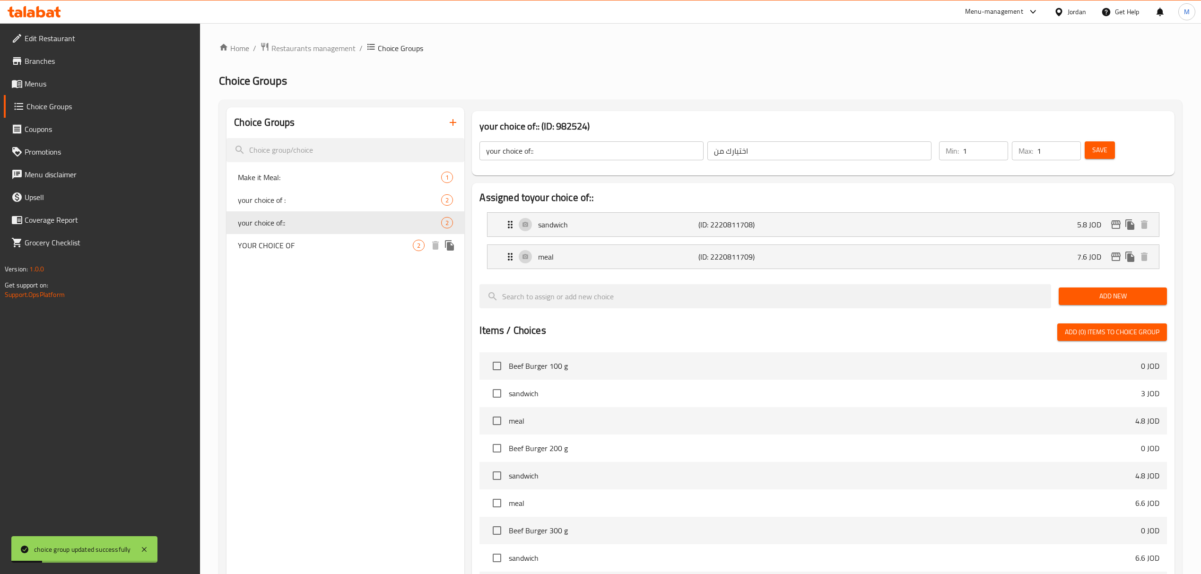
click at [303, 244] on span "YOUR CHOICE OF" at bounding box center [325, 245] width 175 height 11
type input "YOUR CHOICE OF"
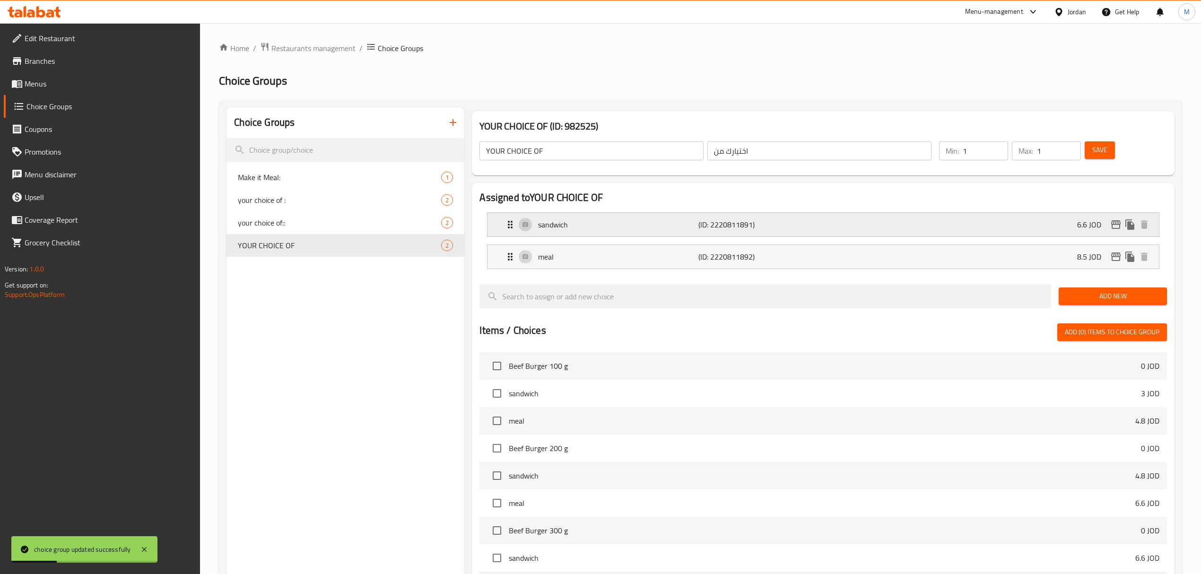
click at [1020, 221] on div "sandwich (ID: 2220811891) 6.6 JOD" at bounding box center [826, 225] width 643 height 24
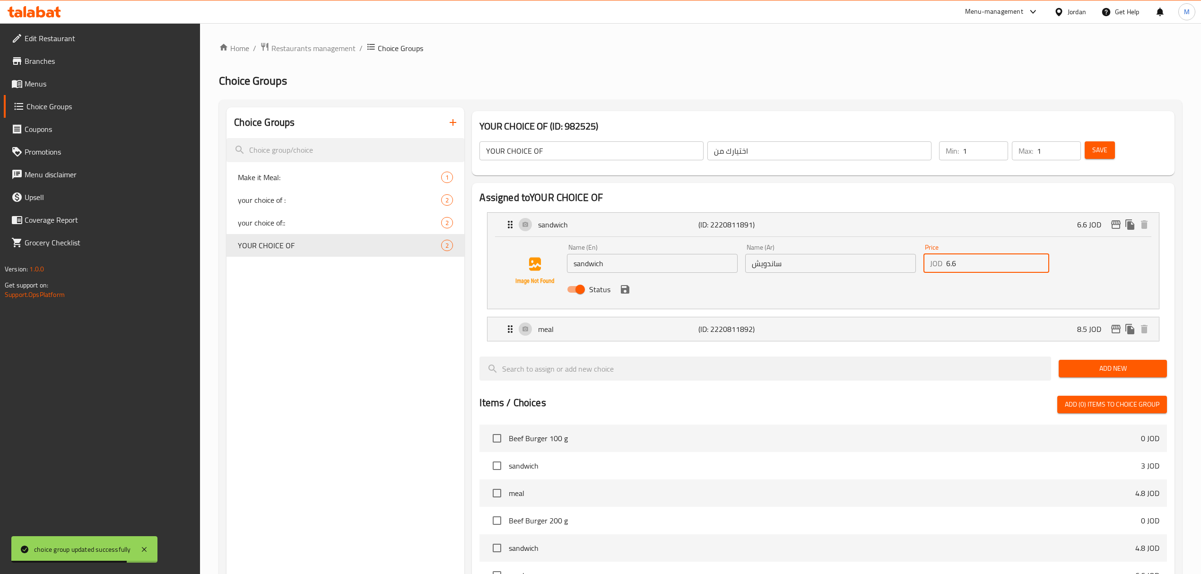
click at [948, 260] on input "6.6" at bounding box center [997, 263] width 103 height 19
click at [625, 293] on icon "save" at bounding box center [625, 289] width 9 height 9
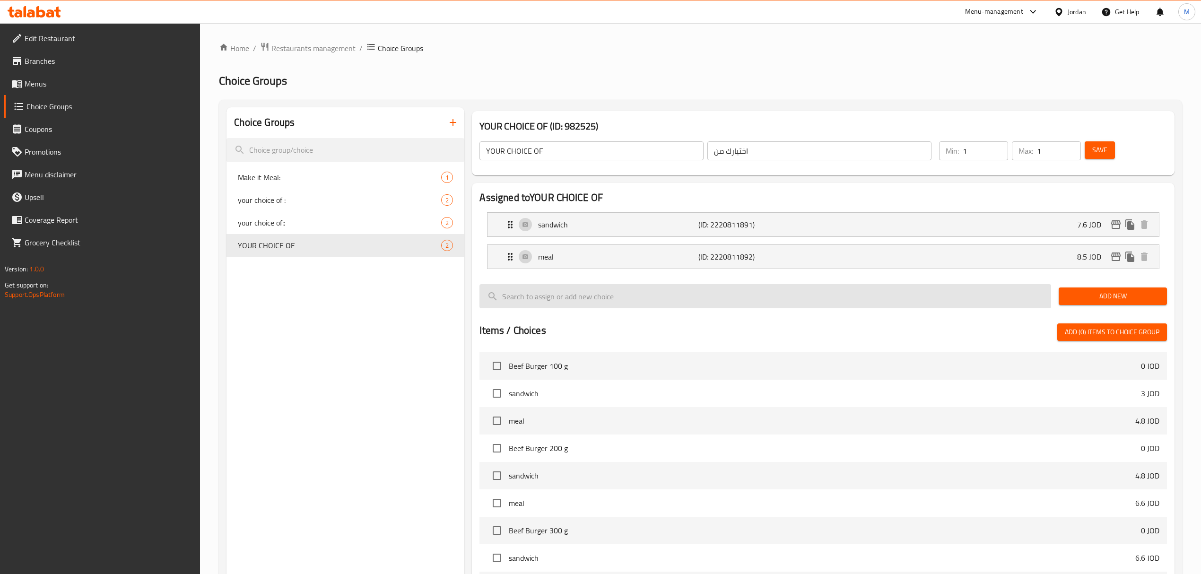
type input "7.6"
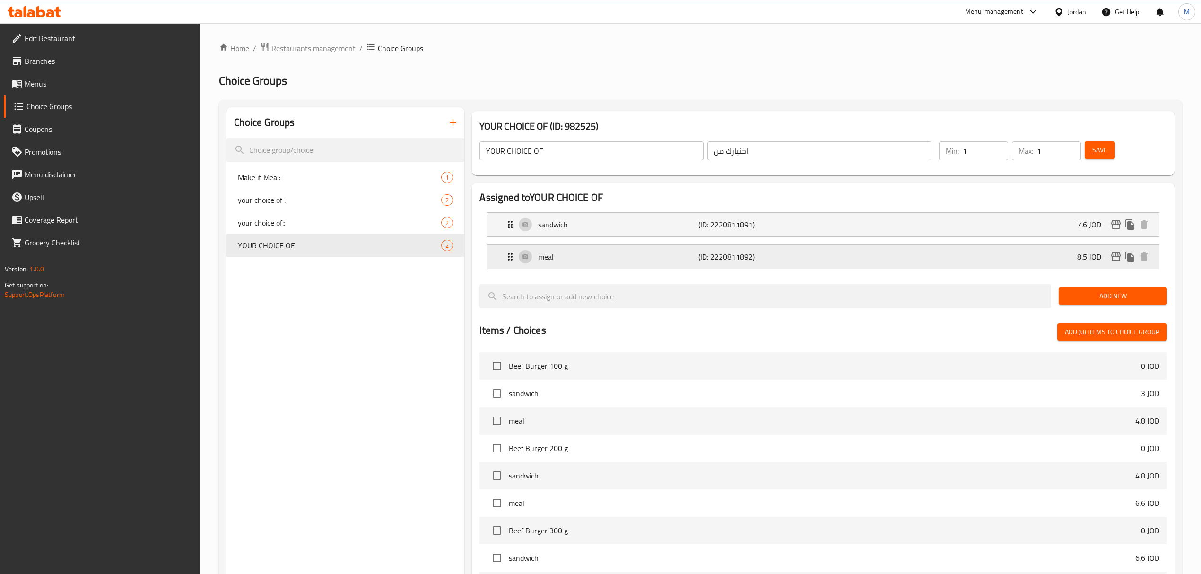
click at [1048, 261] on div "meal (ID: 2220811892) 8.5 JOD" at bounding box center [826, 257] width 643 height 24
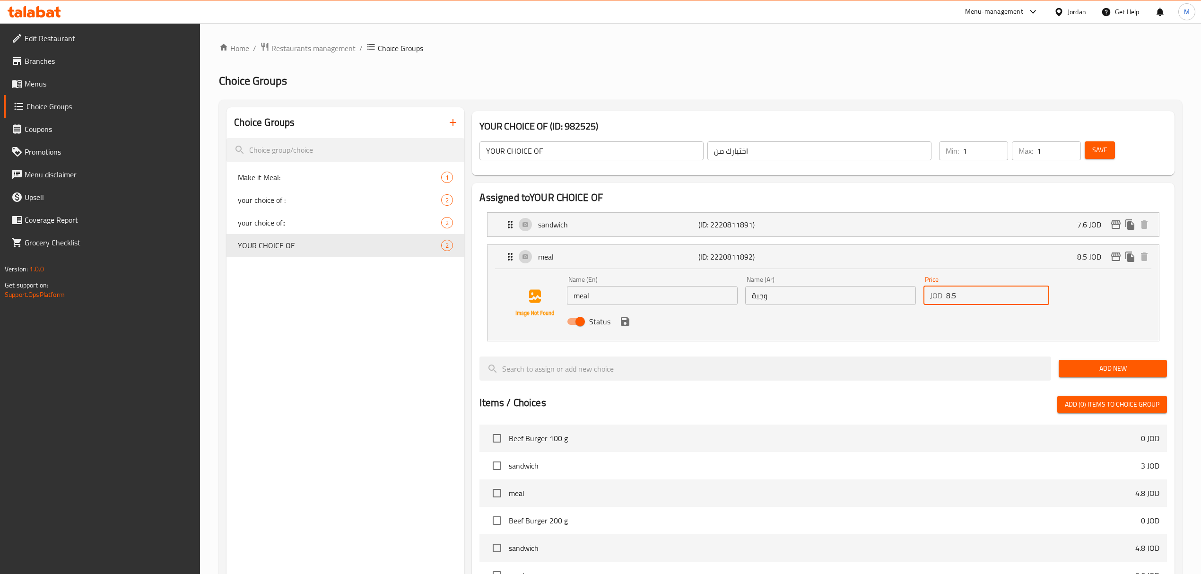
click at [947, 296] on input "8.5" at bounding box center [997, 295] width 103 height 19
click at [625, 326] on icon "save" at bounding box center [624, 321] width 11 height 11
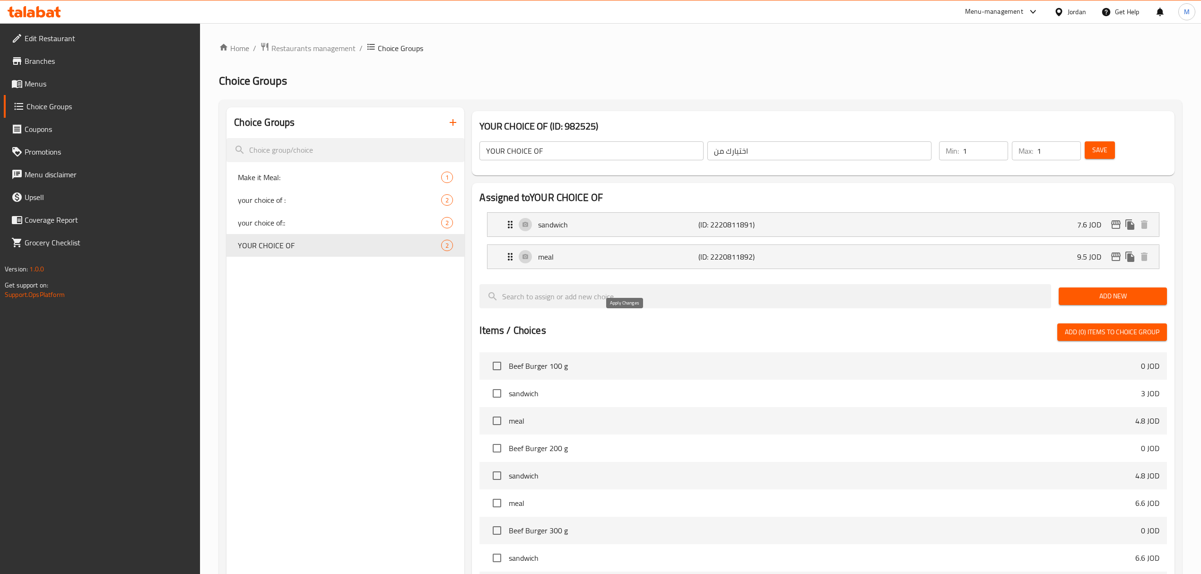
type input "9.5"
click at [1095, 156] on span "Save" at bounding box center [1099, 150] width 15 height 12
click at [311, 224] on span "your choice of::" at bounding box center [325, 222] width 175 height 11
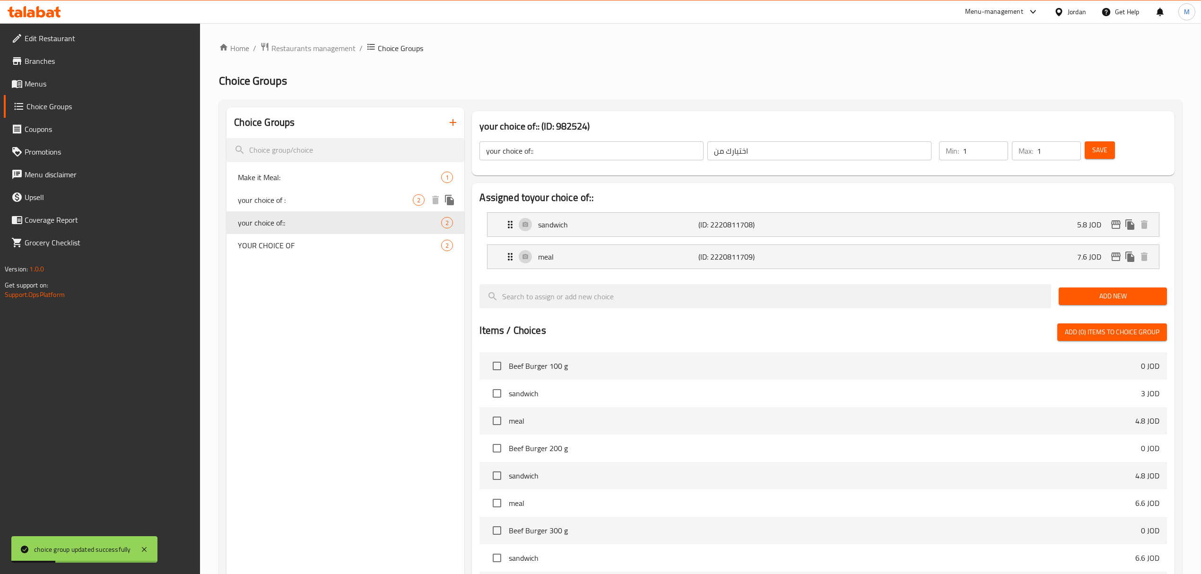
click at [318, 203] on span "your choice of :" at bounding box center [325, 199] width 175 height 11
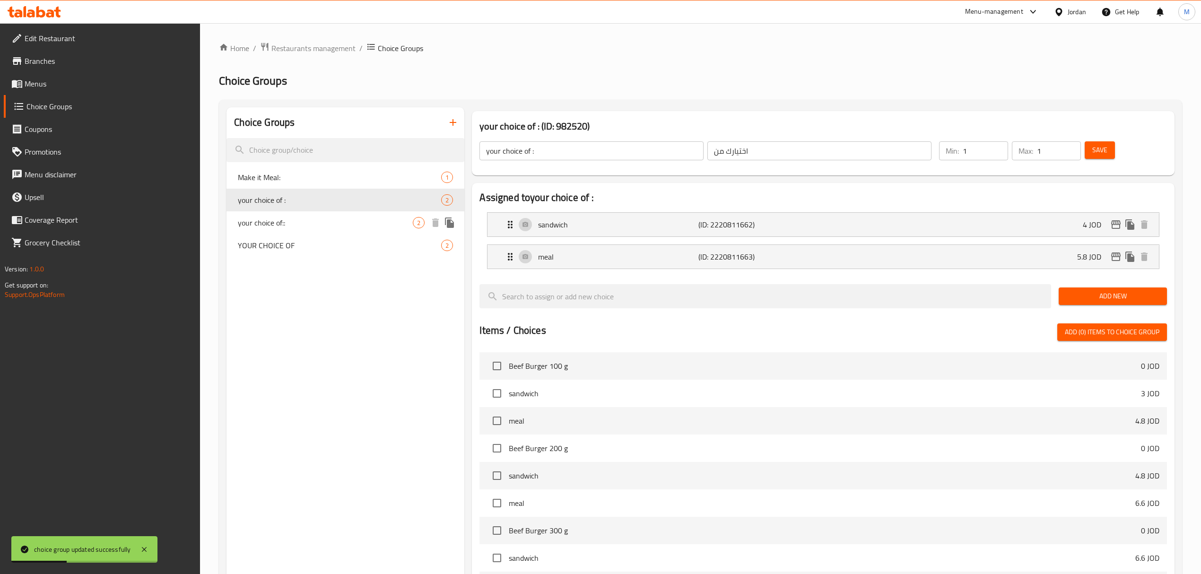
click at [316, 218] on span "your choice of::" at bounding box center [325, 222] width 175 height 11
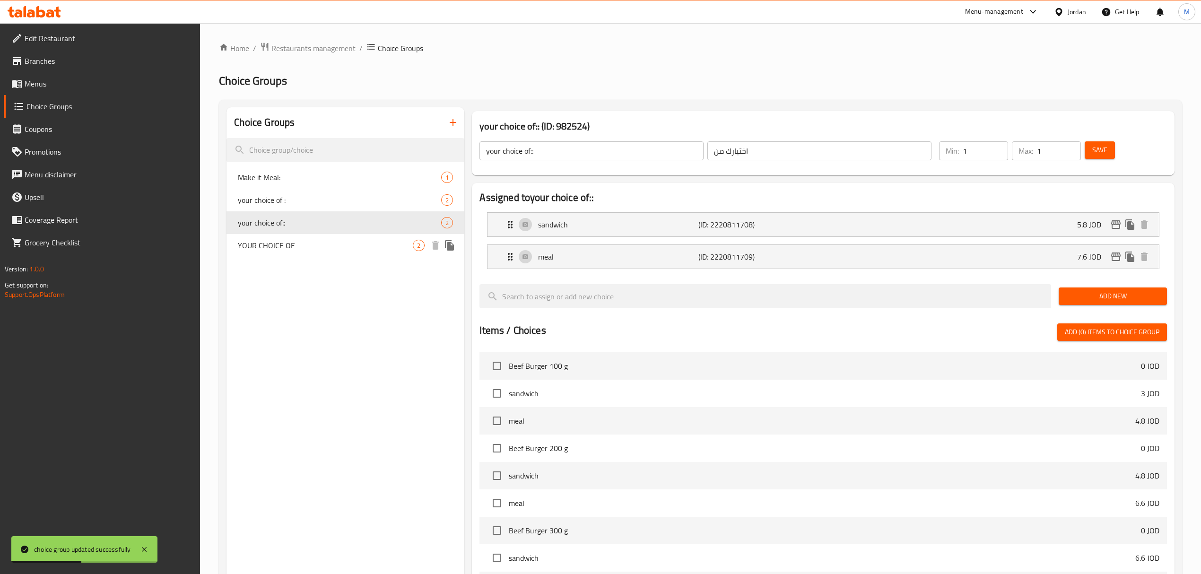
click at [314, 243] on span "YOUR CHOICE OF" at bounding box center [325, 245] width 175 height 11
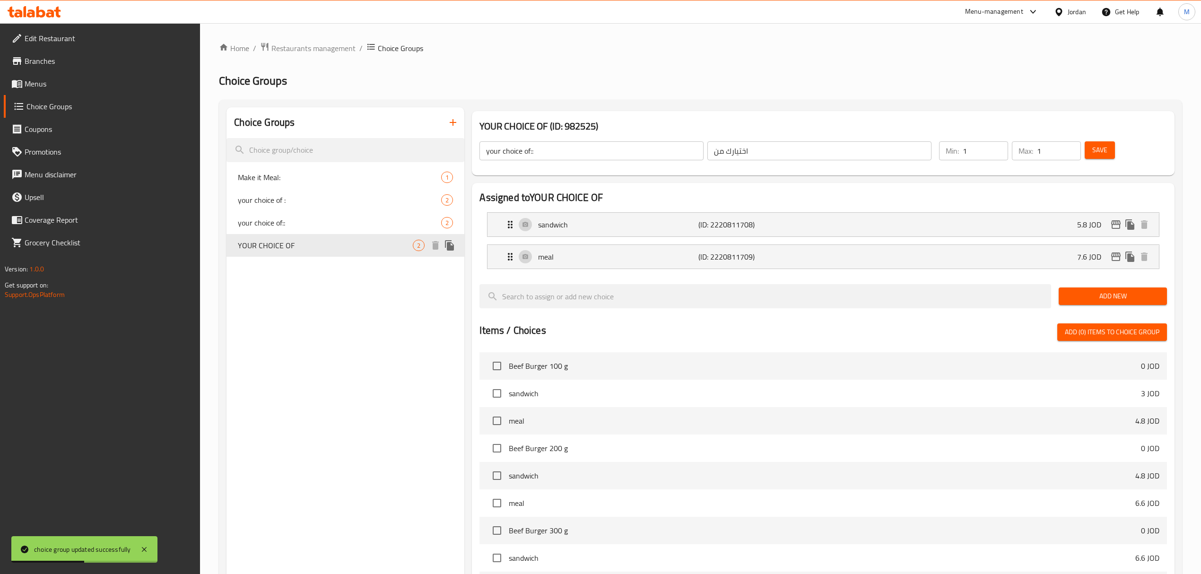
type input "YOUR CHOICE OF"
click at [986, 12] on div "Menu-management" at bounding box center [994, 11] width 58 height 11
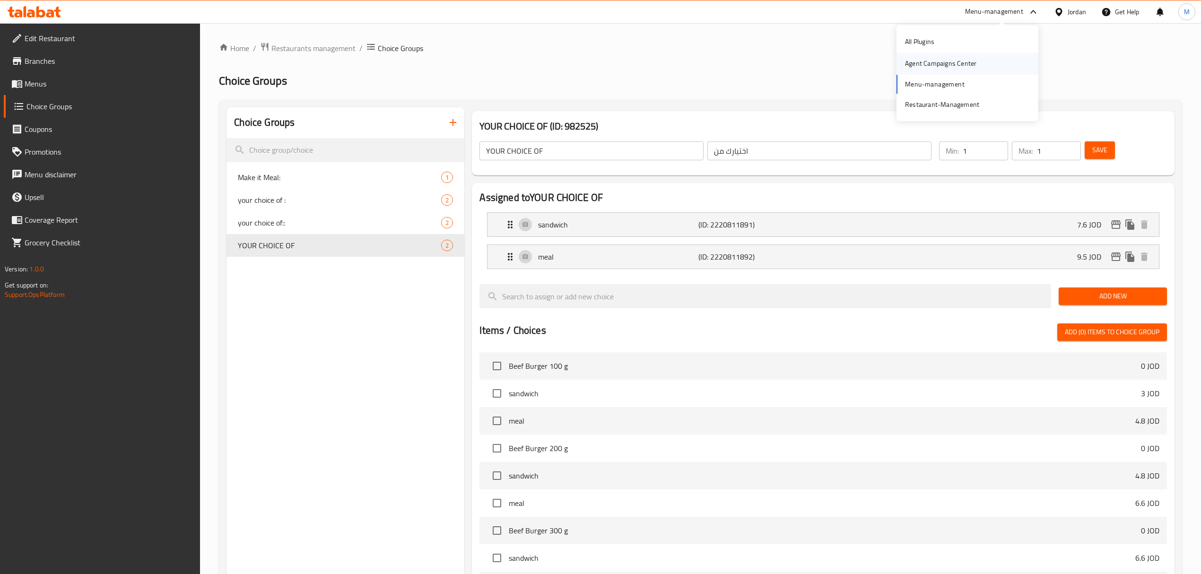
click at [941, 61] on div "Agent Campaigns Center" at bounding box center [940, 64] width 71 height 10
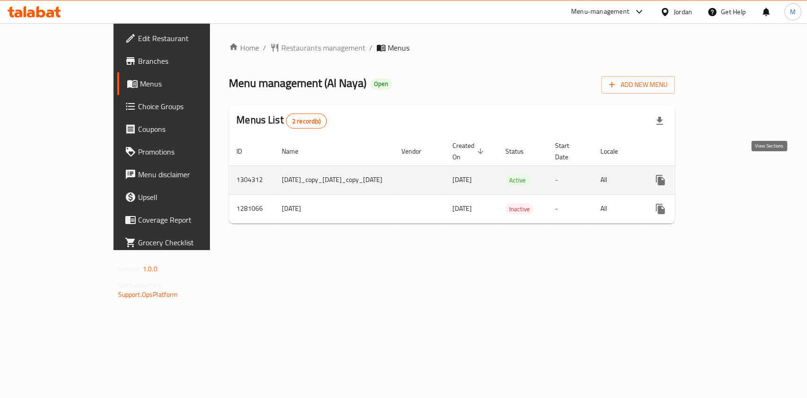
click at [740, 169] on link "enhanced table" at bounding box center [728, 180] width 23 height 23
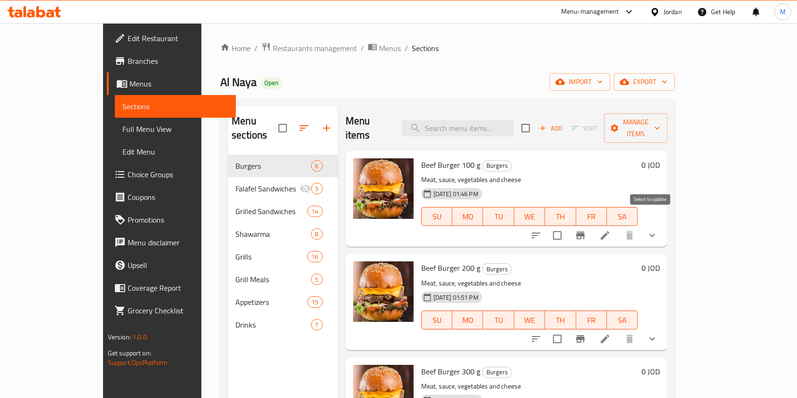
click at [567, 226] on input "checkbox" at bounding box center [558, 236] width 20 height 20
checkbox input "true"
click at [567, 329] on input "checkbox" at bounding box center [558, 339] width 20 height 20
checkbox input "true"
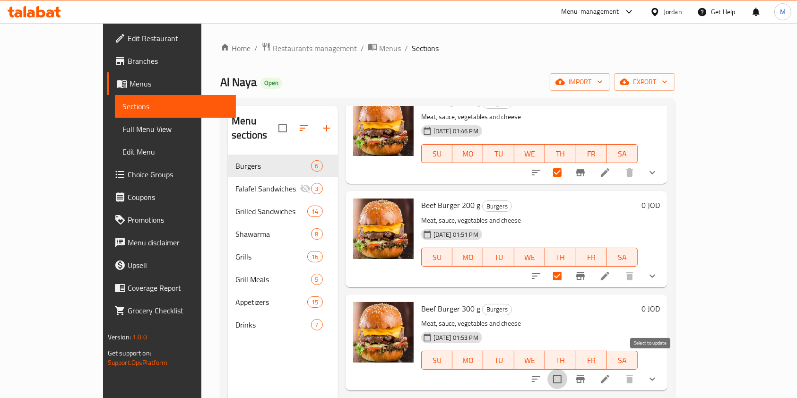
click at [567, 369] on input "checkbox" at bounding box center [558, 379] width 20 height 20
checkbox input "true"
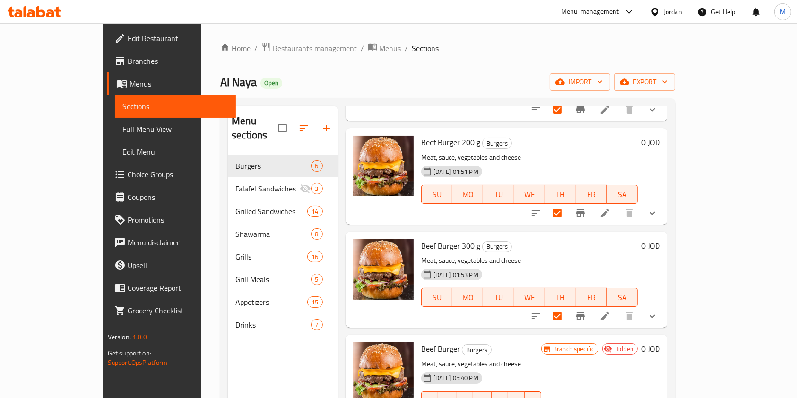
scroll to position [0, 0]
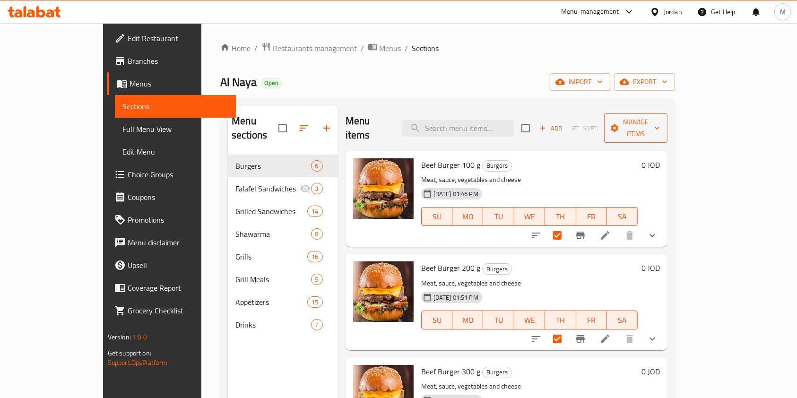
click at [662, 124] on icon "button" at bounding box center [657, 127] width 9 height 9
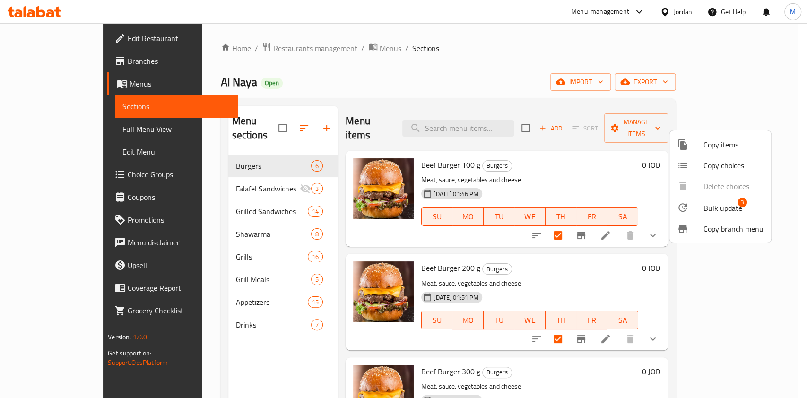
click at [723, 210] on span "Bulk update" at bounding box center [723, 207] width 39 height 11
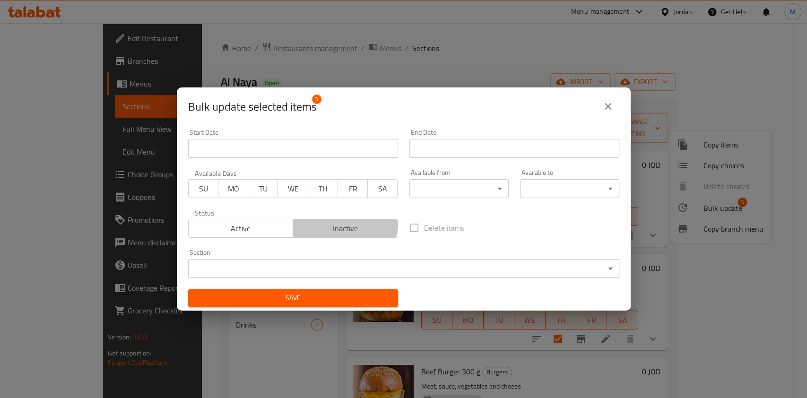
click at [342, 222] on span "Inactive" at bounding box center [345, 229] width 97 height 14
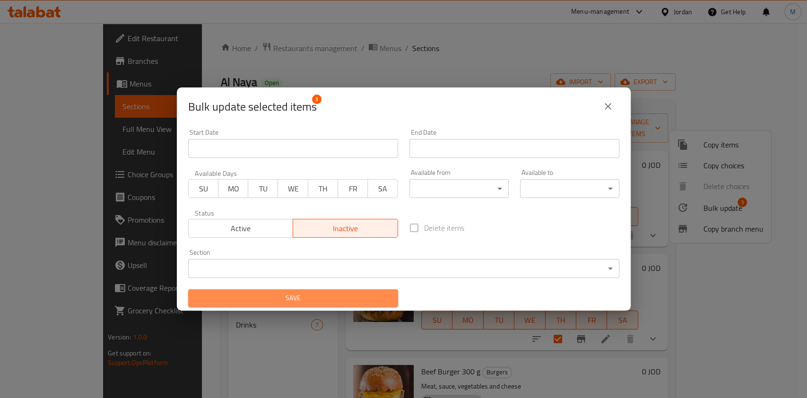
click at [339, 296] on span "Save" at bounding box center [293, 298] width 195 height 12
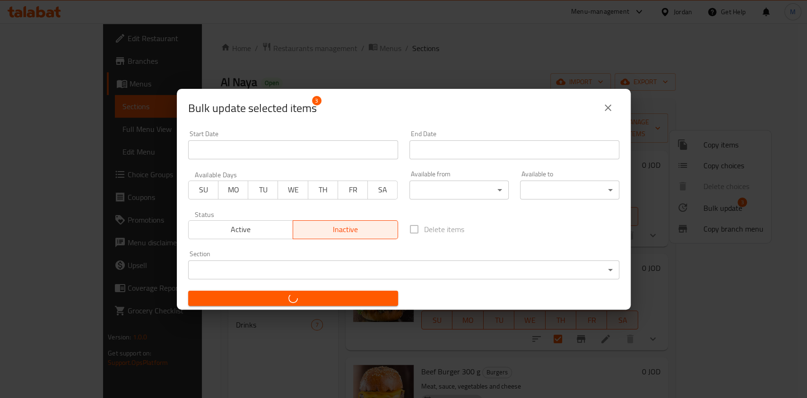
checkbox input "false"
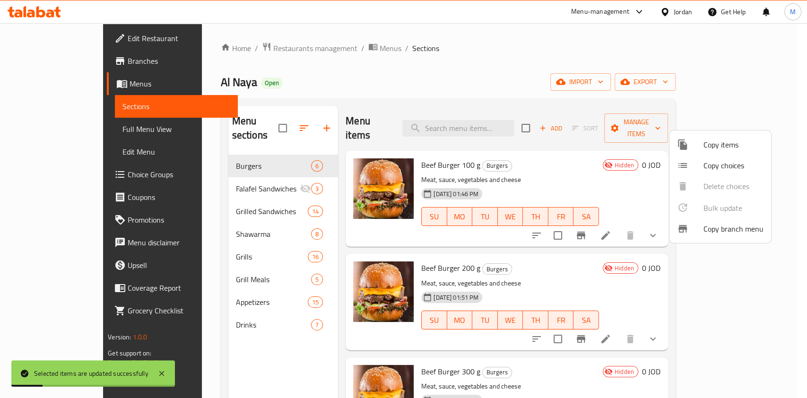
drag, startPoint x: 546, startPoint y: 35, endPoint x: 534, endPoint y: 1, distance: 35.0
click at [549, 26] on div at bounding box center [403, 199] width 807 height 398
